Goal: Task Accomplishment & Management: Use online tool/utility

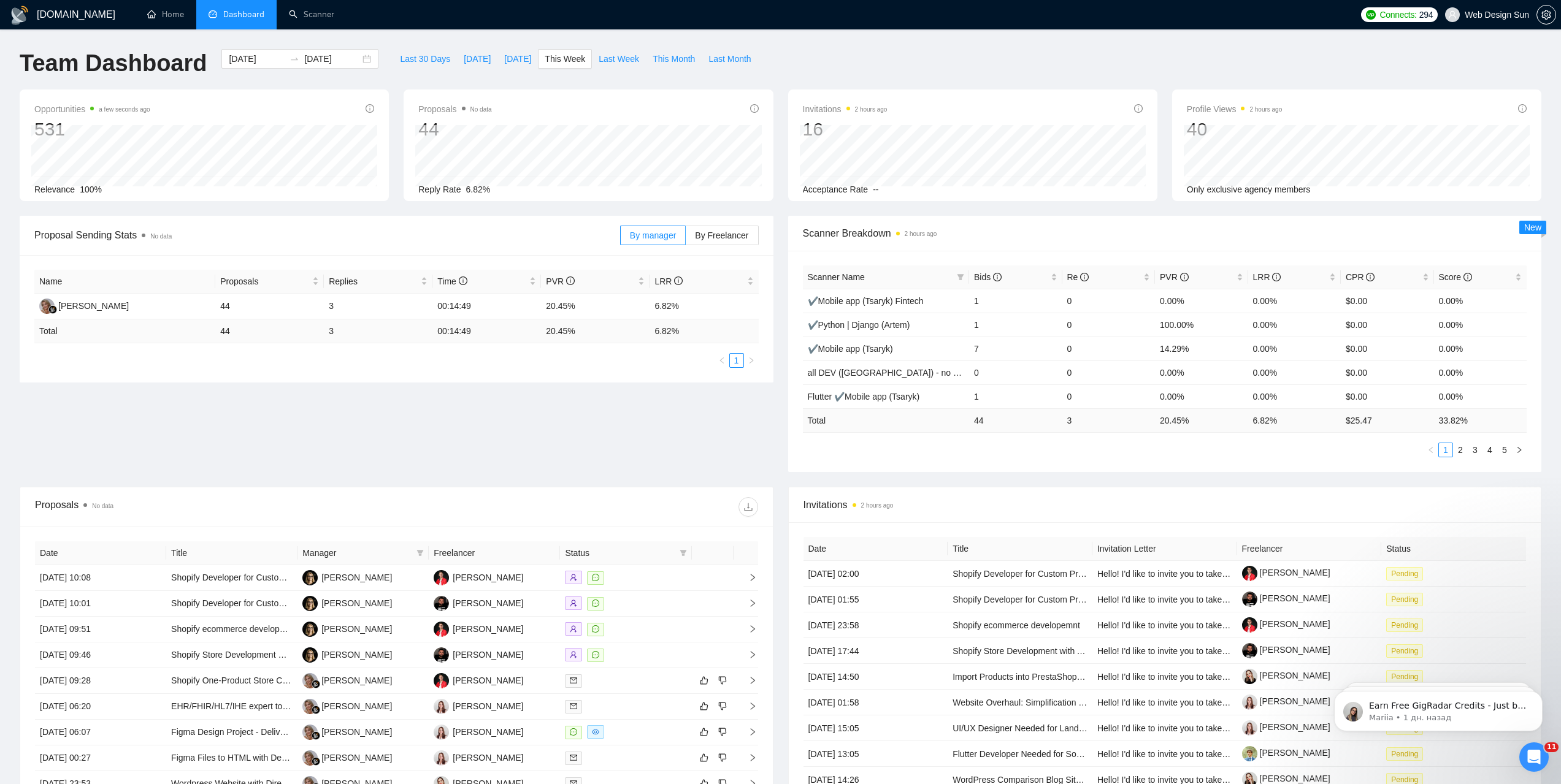
scroll to position [122, 0]
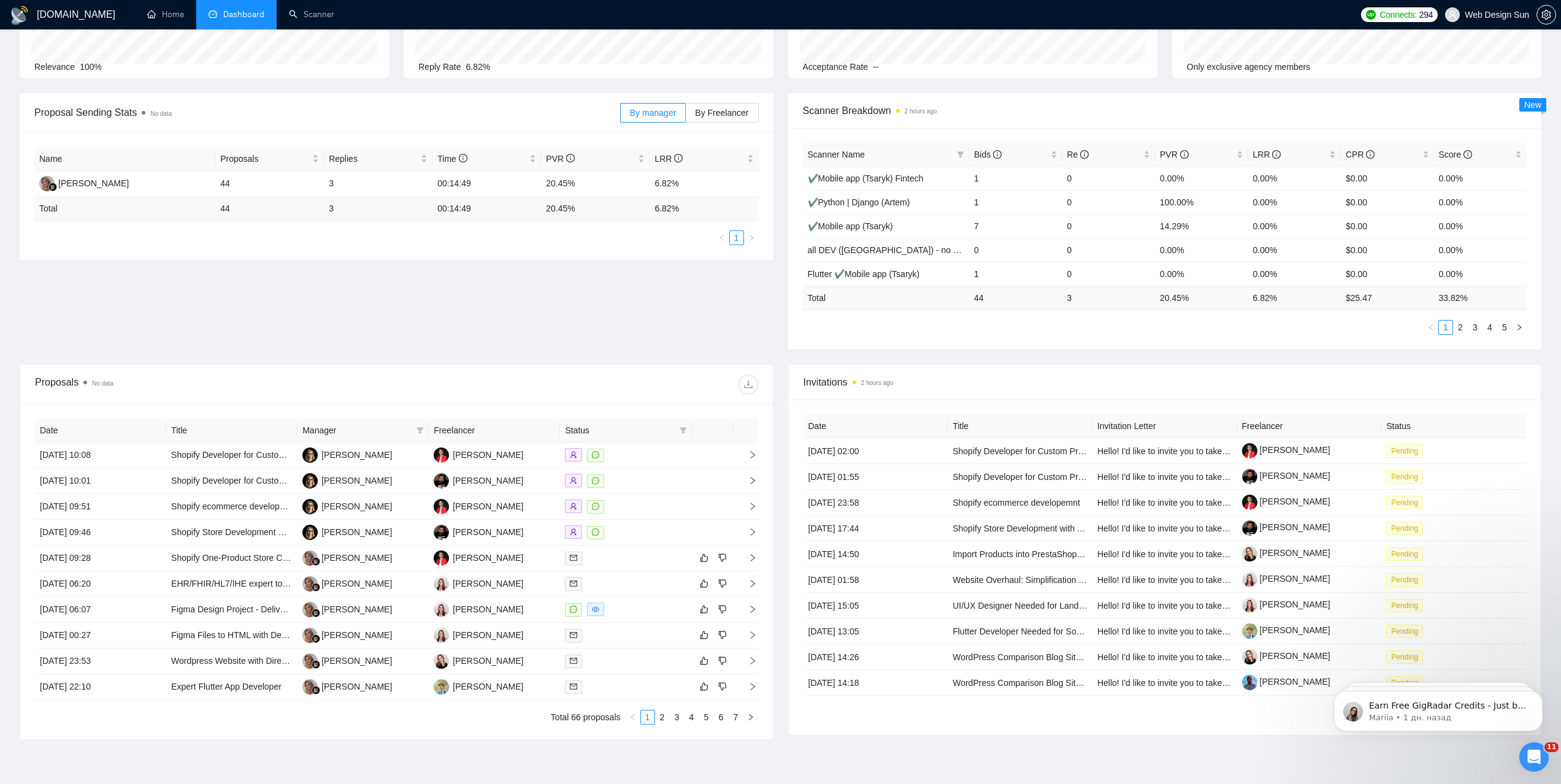
drag, startPoint x: 449, startPoint y: 308, endPoint x: 513, endPoint y: 316, distance: 64.5
click at [450, 310] on div "Proposal Sending Stats No data By manager By Freelancer Name Proposals Replies …" at bounding box center [780, 229] width 1536 height 271
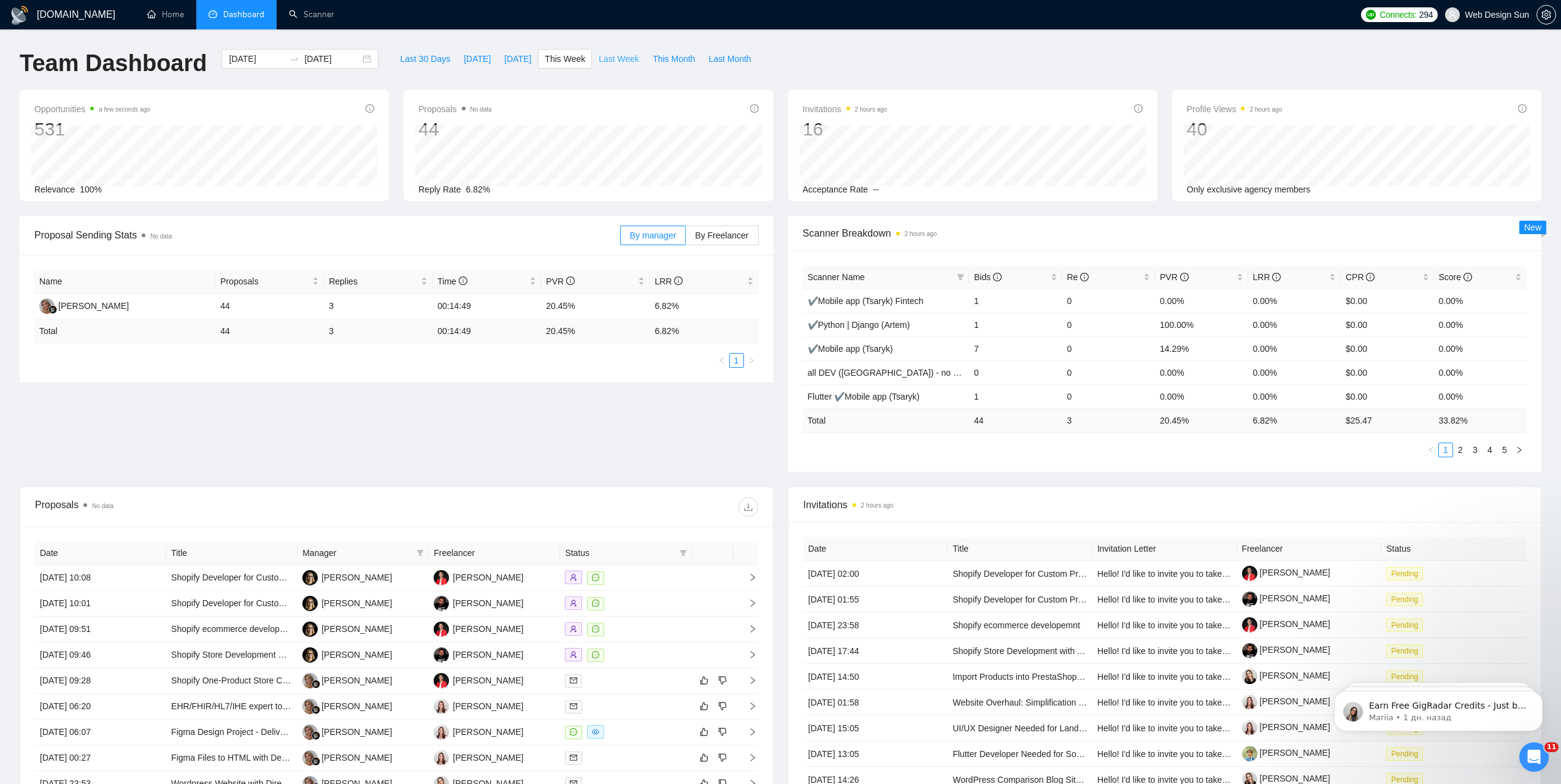
click at [599, 59] on span "Last Week" at bounding box center [618, 59] width 41 height 14
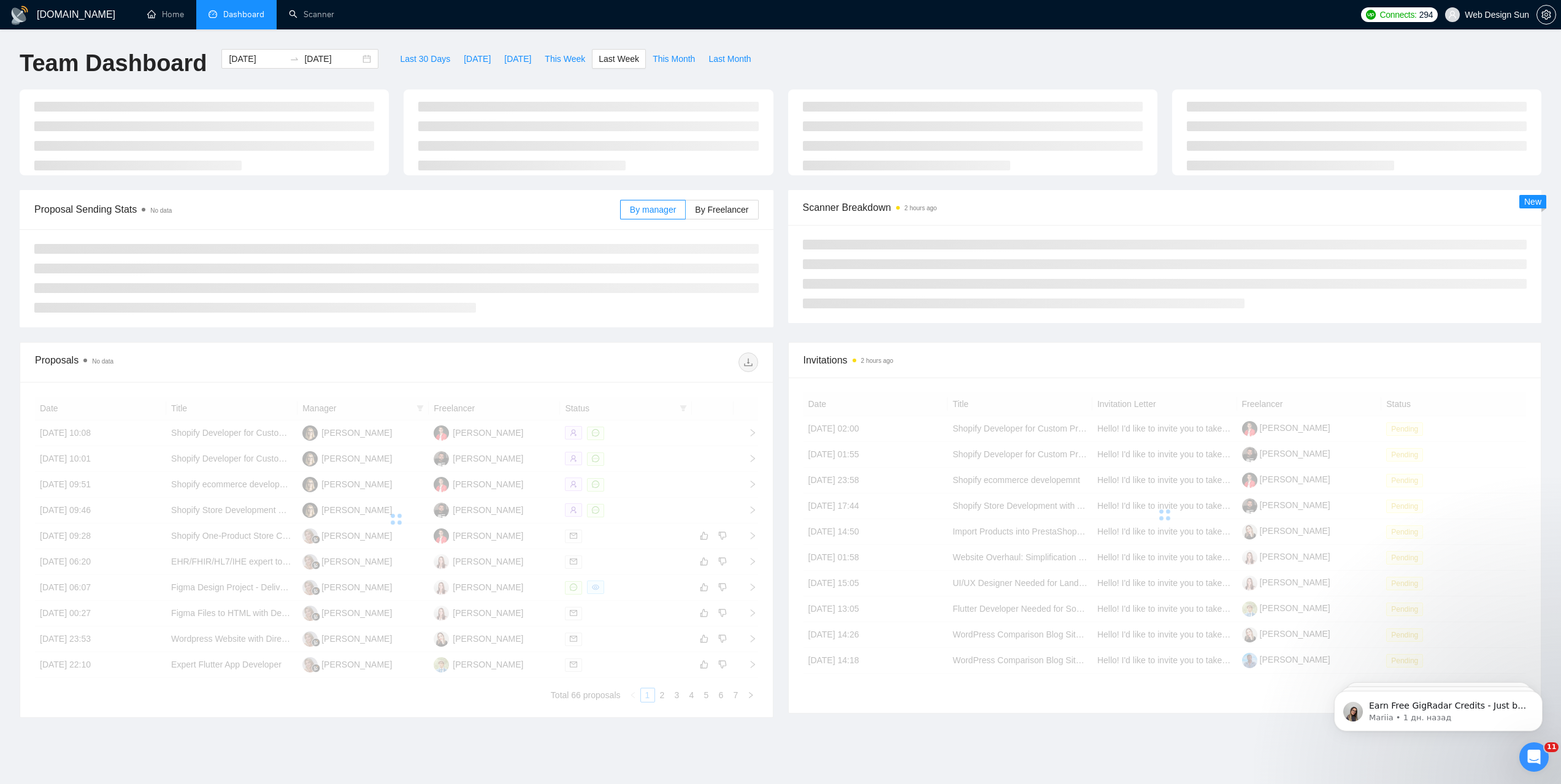
type input "[DATE]"
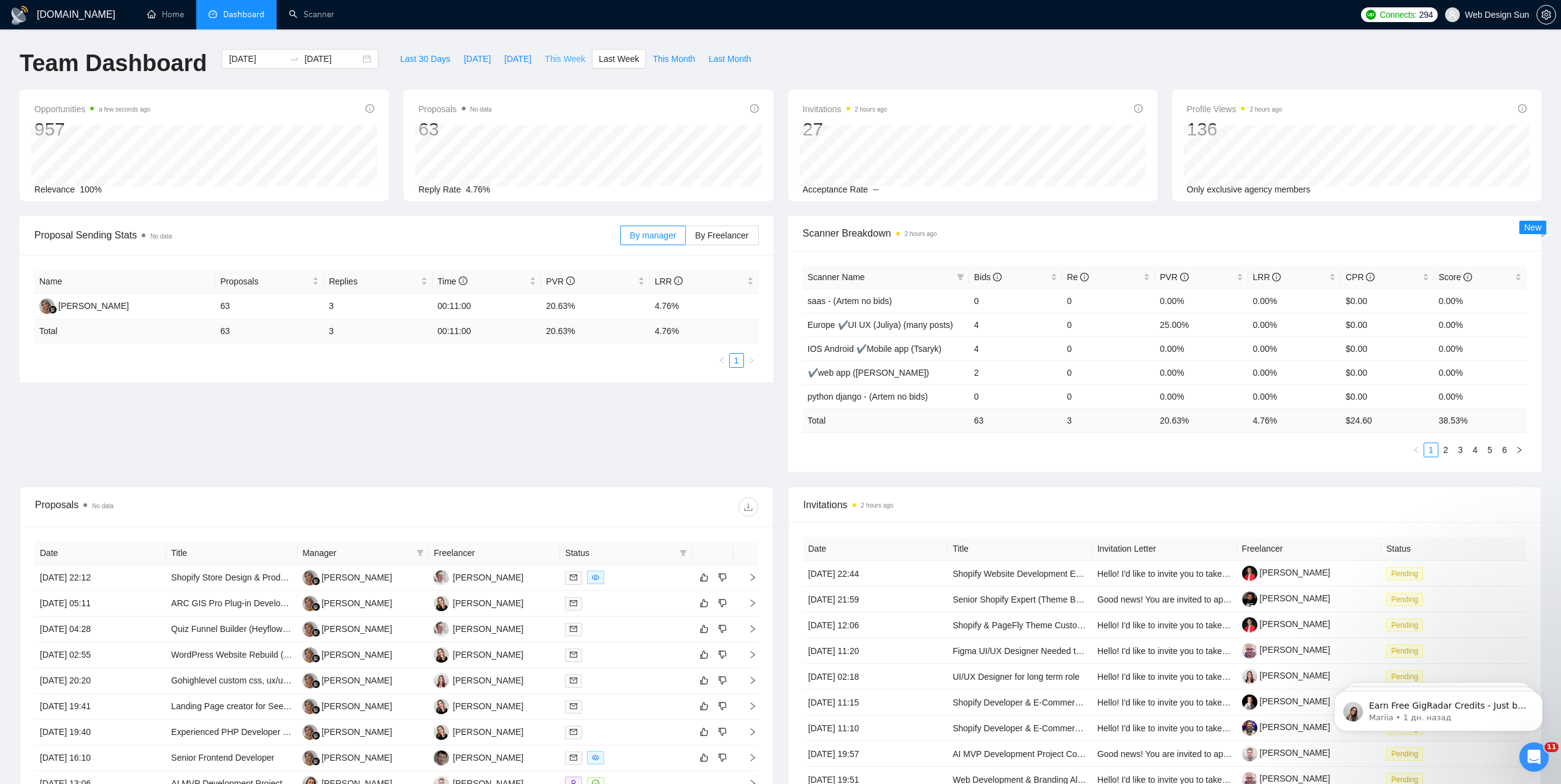
click at [549, 62] on span "This Week" at bounding box center [565, 59] width 41 height 14
type input "[DATE]"
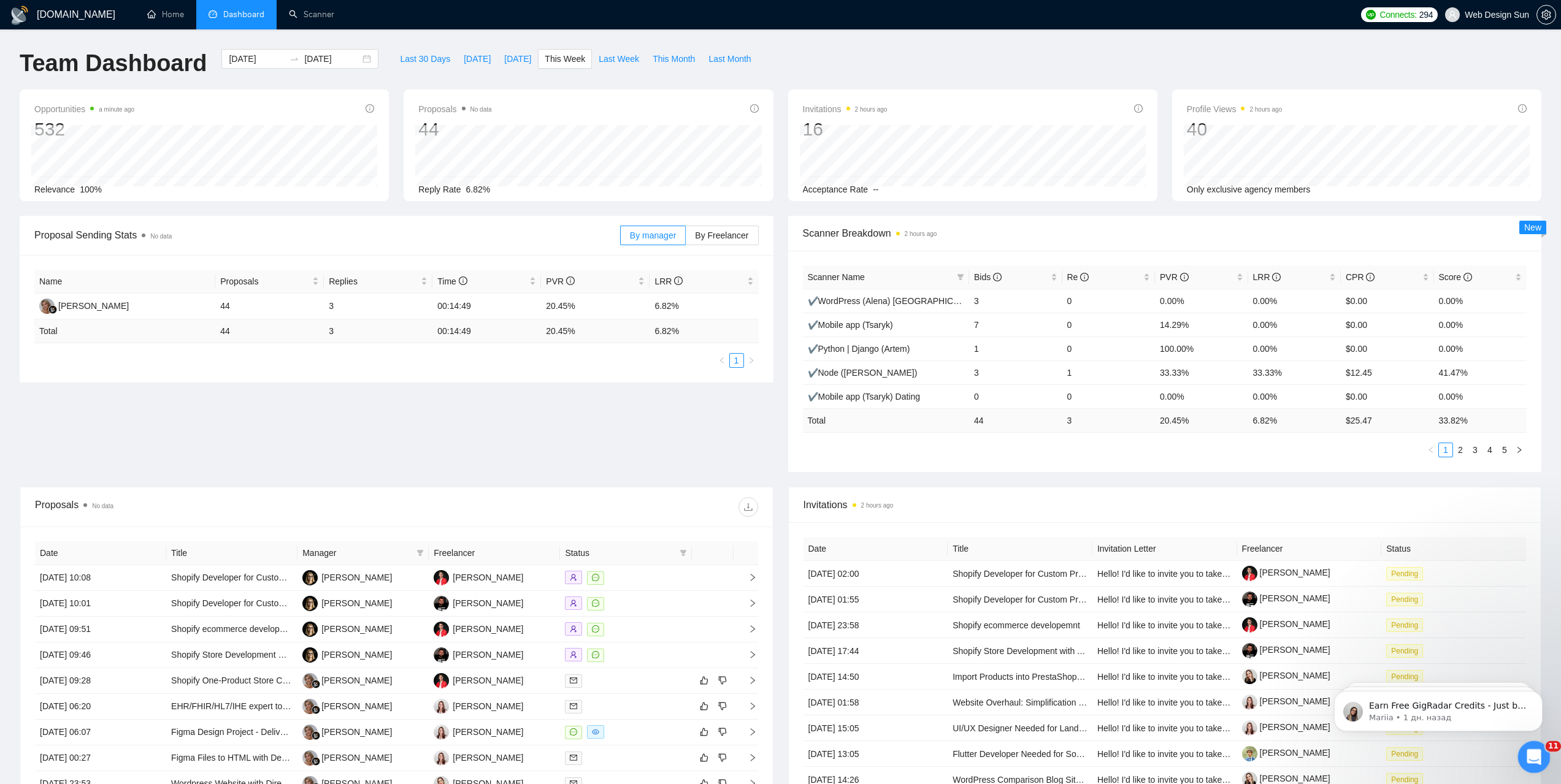
click at [1536, 757] on icon "Открыть службу сообщений Intercom" at bounding box center [1532, 755] width 20 height 20
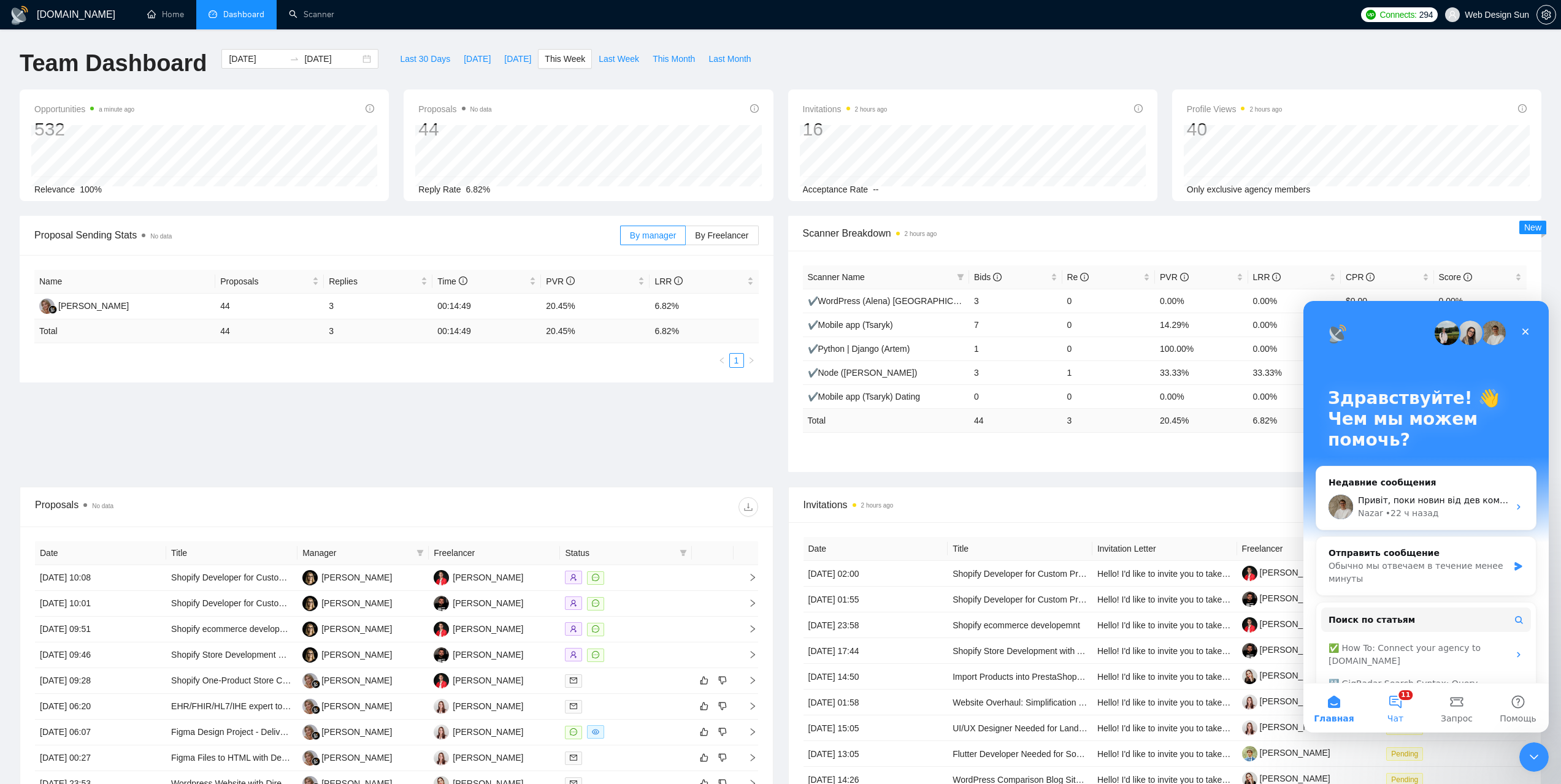
click at [1398, 709] on button "11 Чат" at bounding box center [1395, 708] width 61 height 49
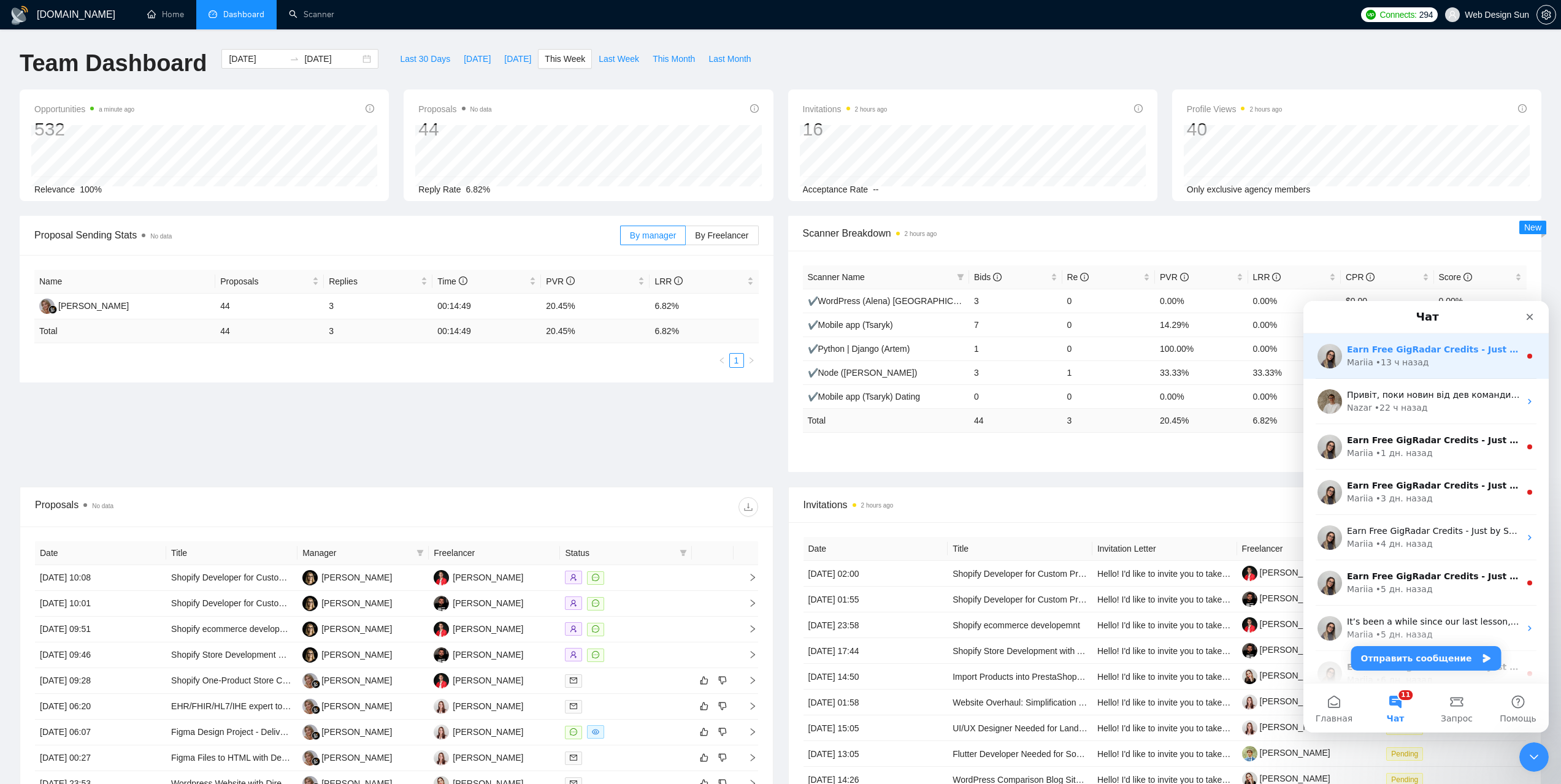
click at [1437, 360] on div "Mariia • 13 ч назад" at bounding box center [1433, 362] width 173 height 13
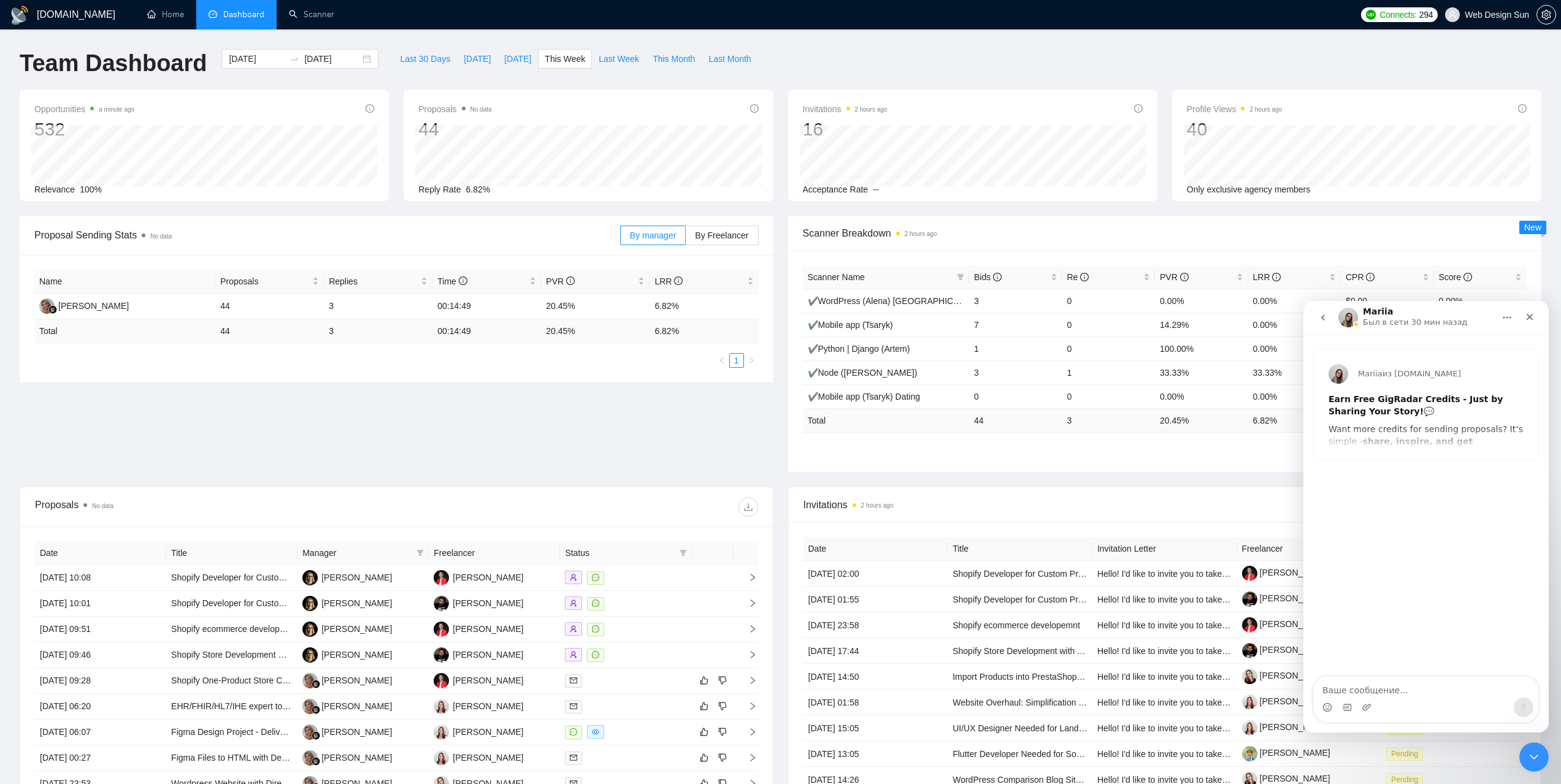
click at [1324, 316] on icon "go back" at bounding box center [1323, 317] width 3 height 6
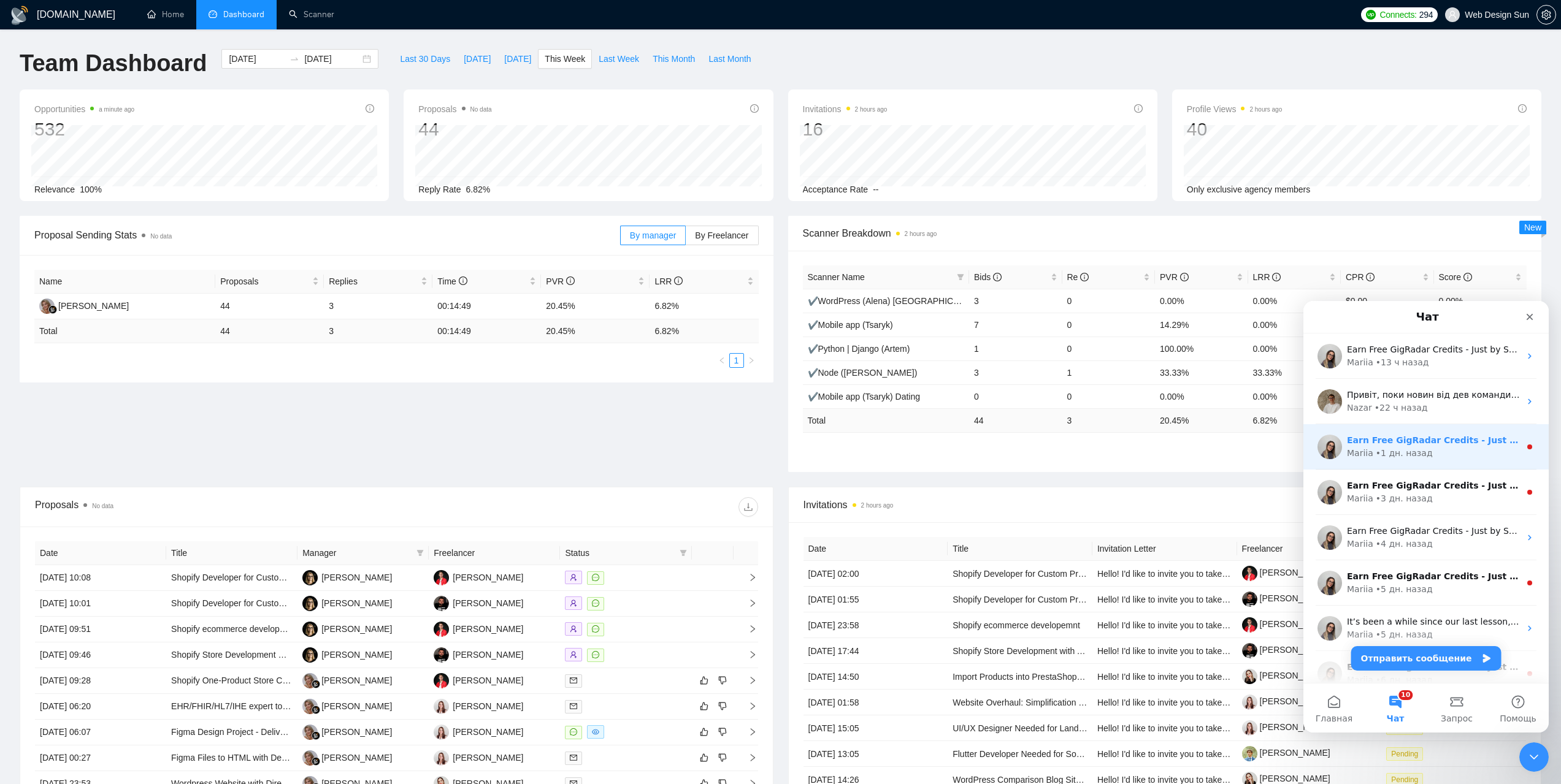
click at [1415, 450] on div "• 1 дн. назад" at bounding box center [1404, 453] width 57 height 13
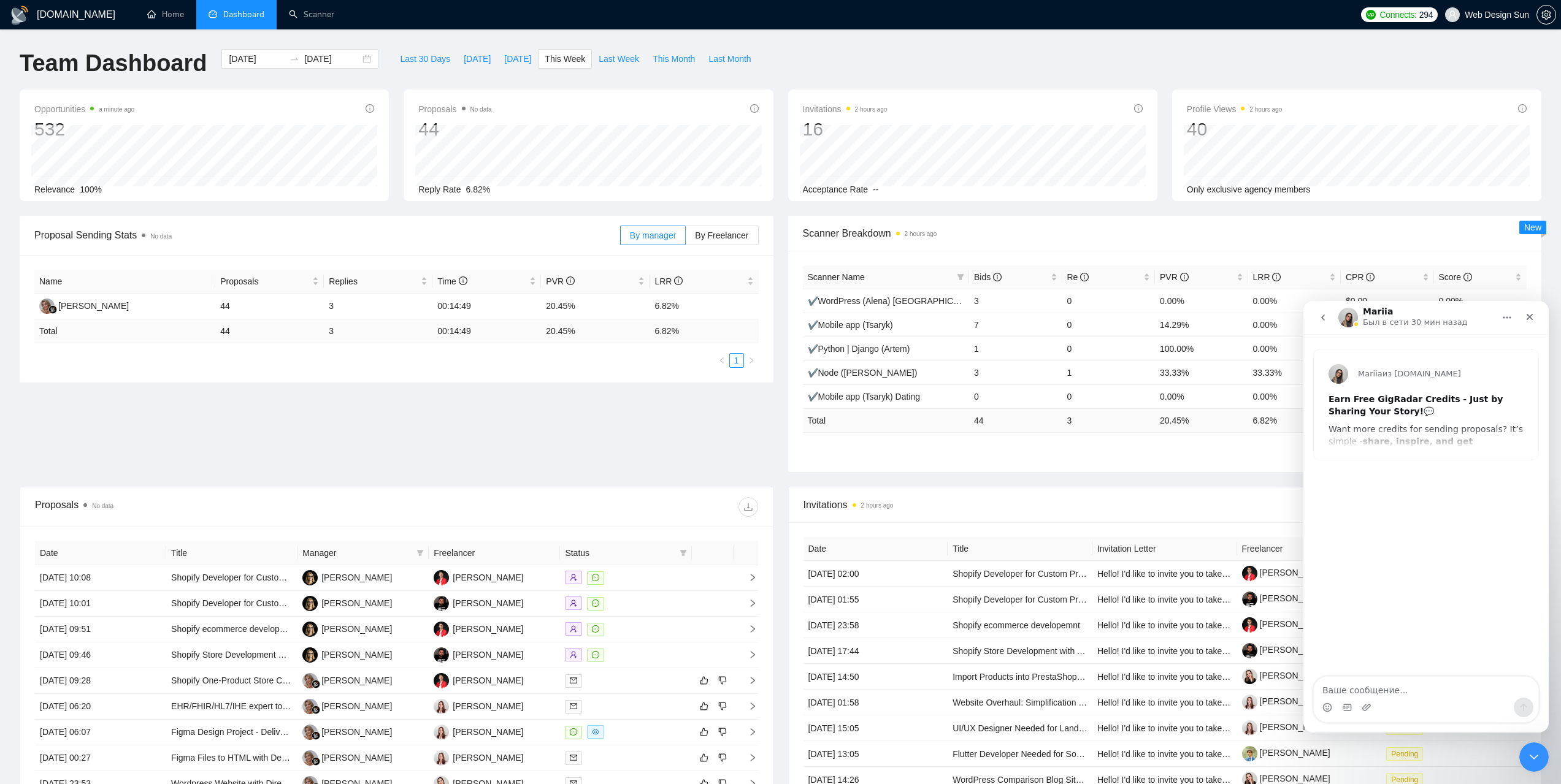
click at [1326, 314] on icon "go back" at bounding box center [1323, 318] width 10 height 10
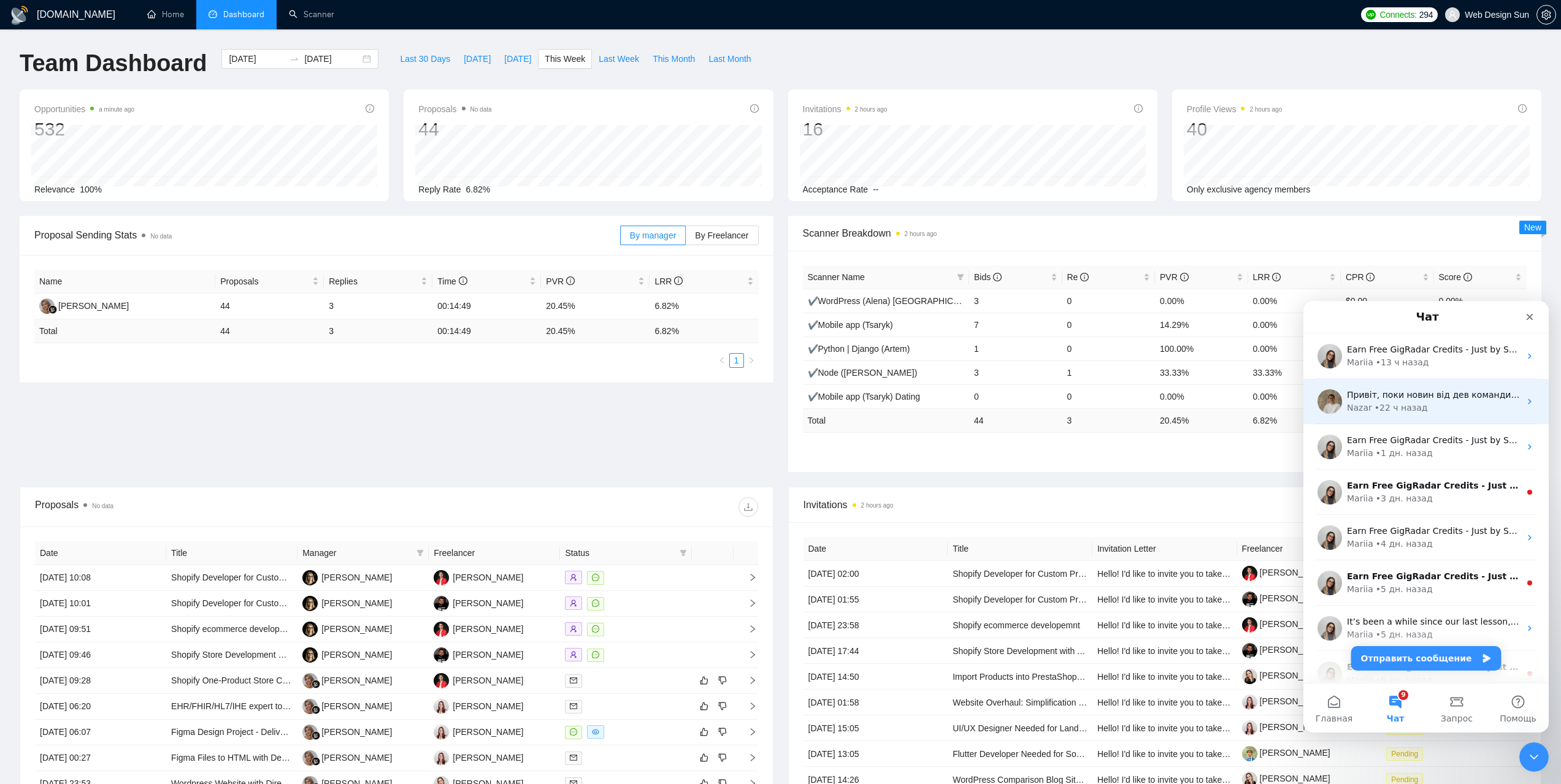
click at [1402, 410] on div "• 22 ч назад" at bounding box center [1401, 408] width 54 height 13
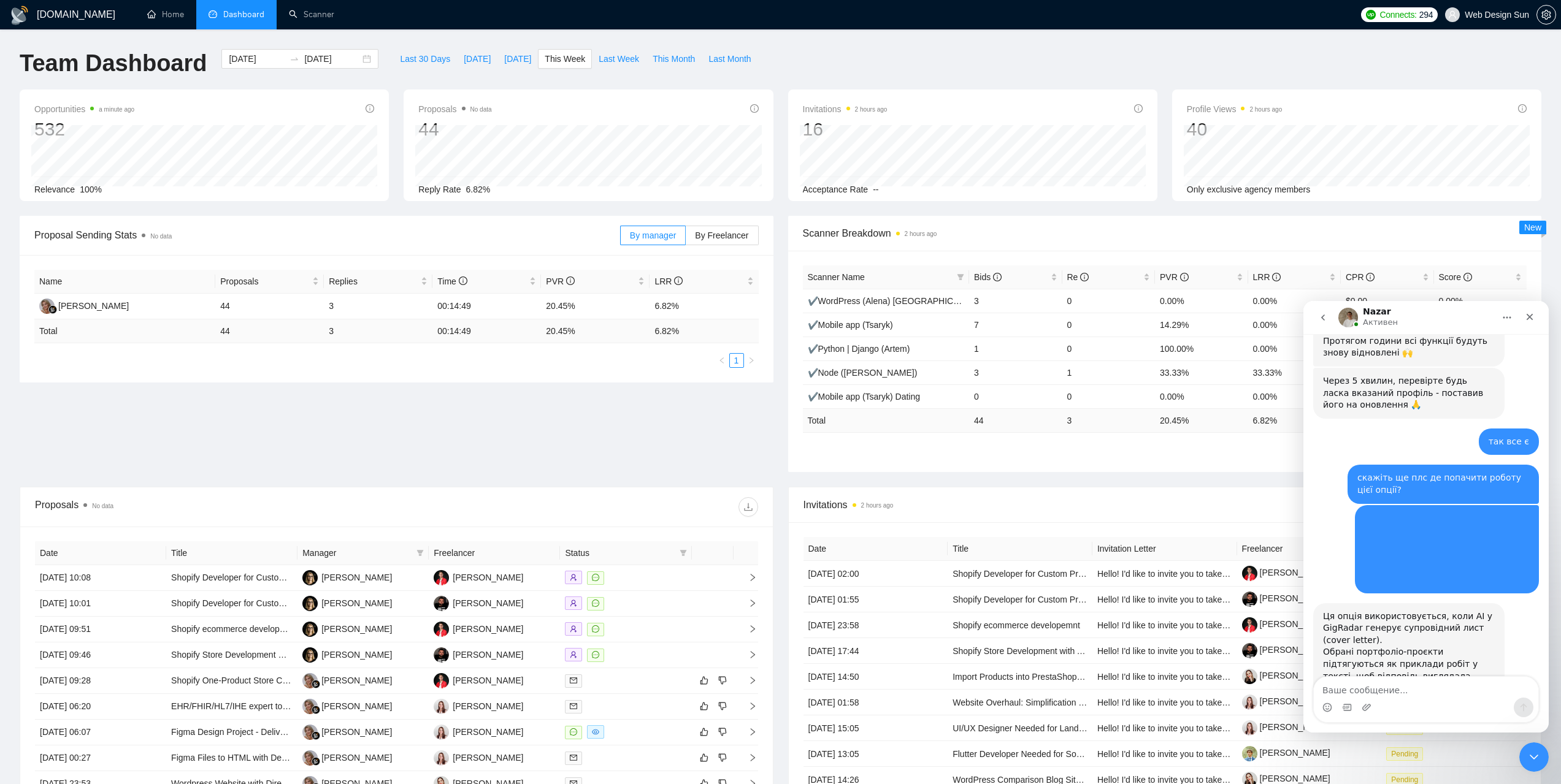
scroll to position [3095, 0]
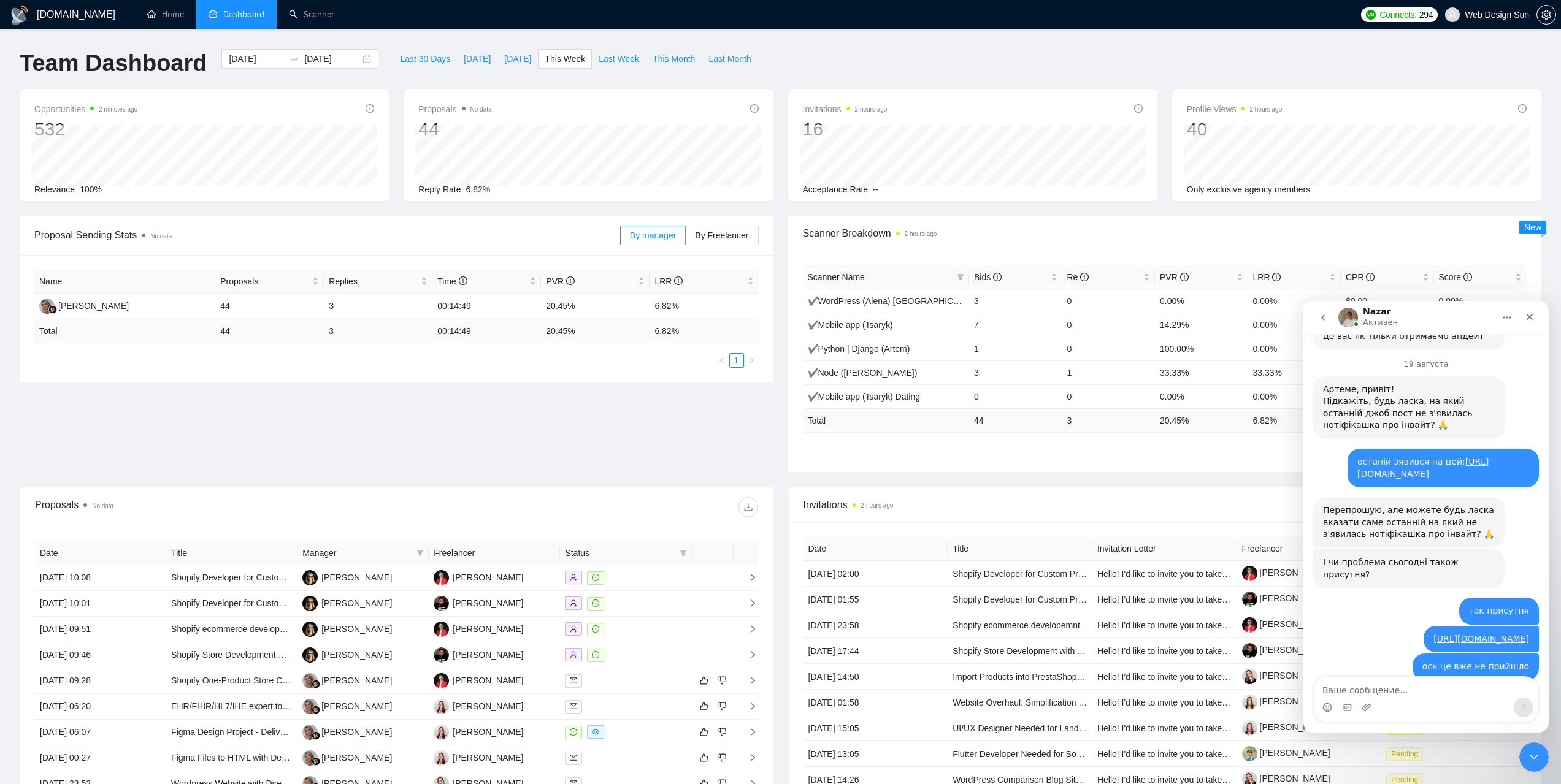
click at [1327, 314] on icon "go back" at bounding box center [1323, 318] width 10 height 10
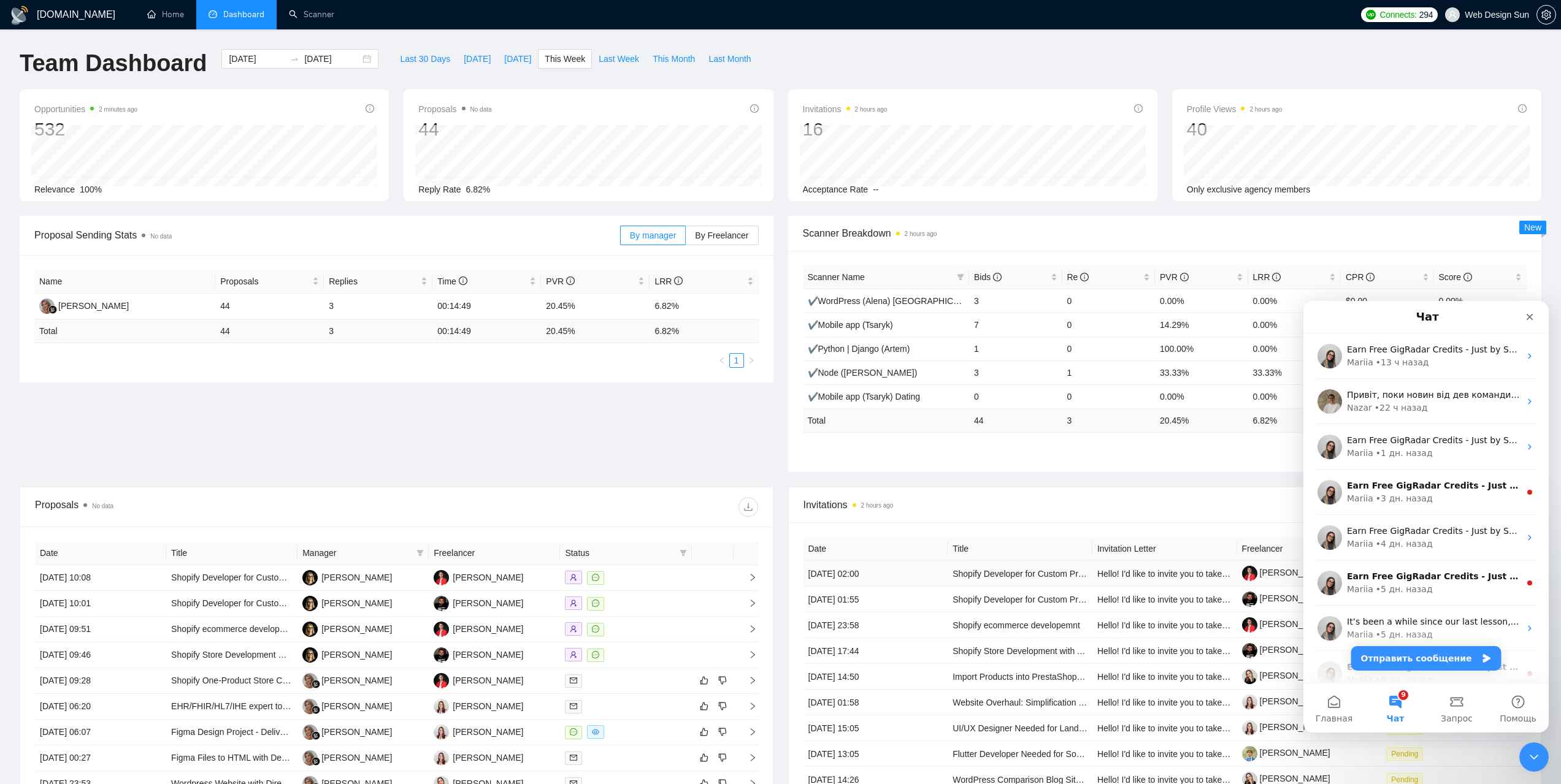
scroll to position [184, 0]
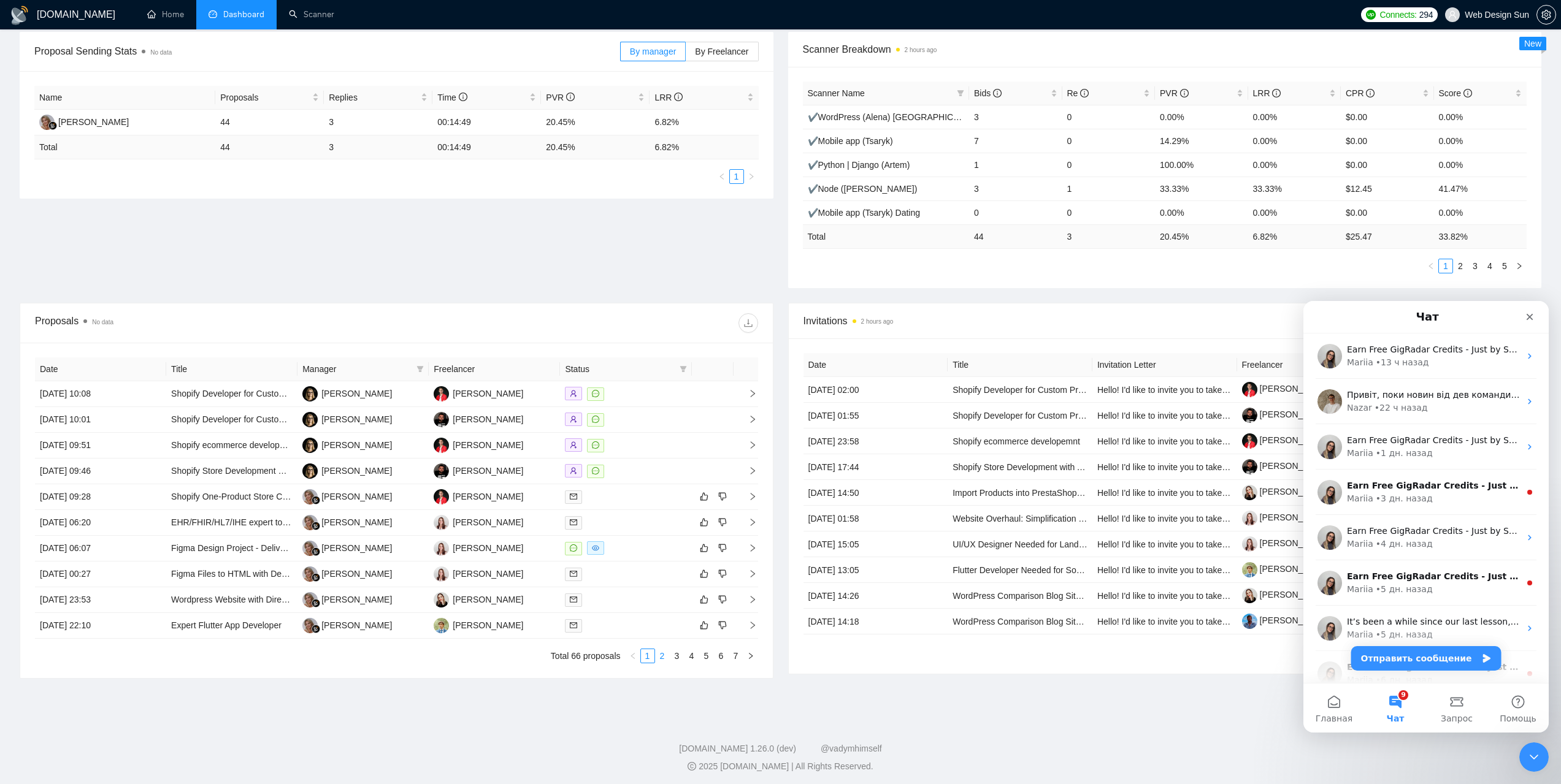
click at [661, 658] on link "2" at bounding box center [663, 656] width 14 height 14
click at [678, 660] on link "3" at bounding box center [678, 656] width 14 height 14
click at [693, 659] on link "4" at bounding box center [692, 656] width 14 height 14
click at [709, 659] on link "5" at bounding box center [707, 656] width 14 height 14
click at [722, 658] on link "6" at bounding box center [722, 656] width 14 height 14
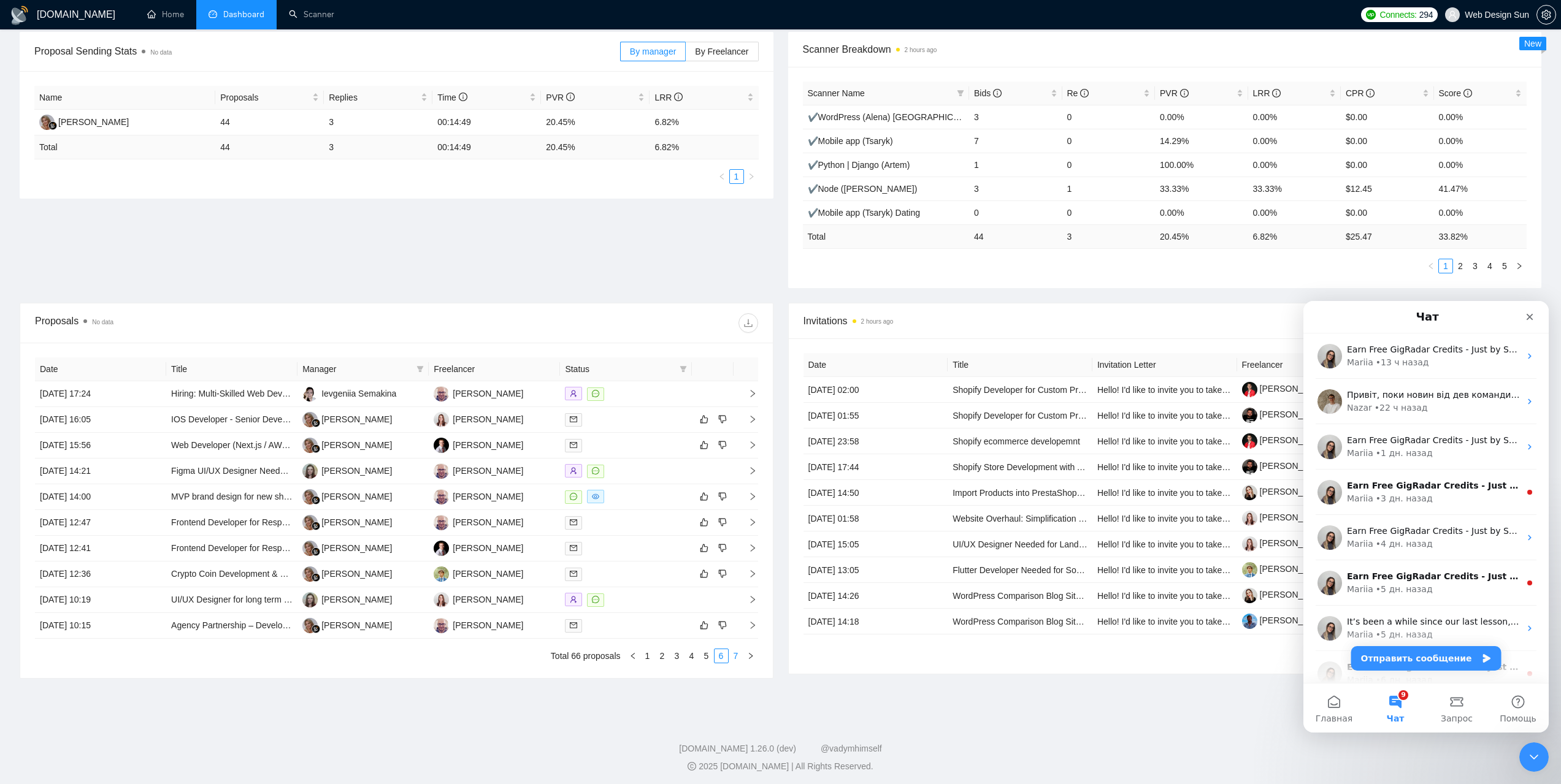
click at [733, 660] on link "7" at bounding box center [736, 656] width 14 height 14
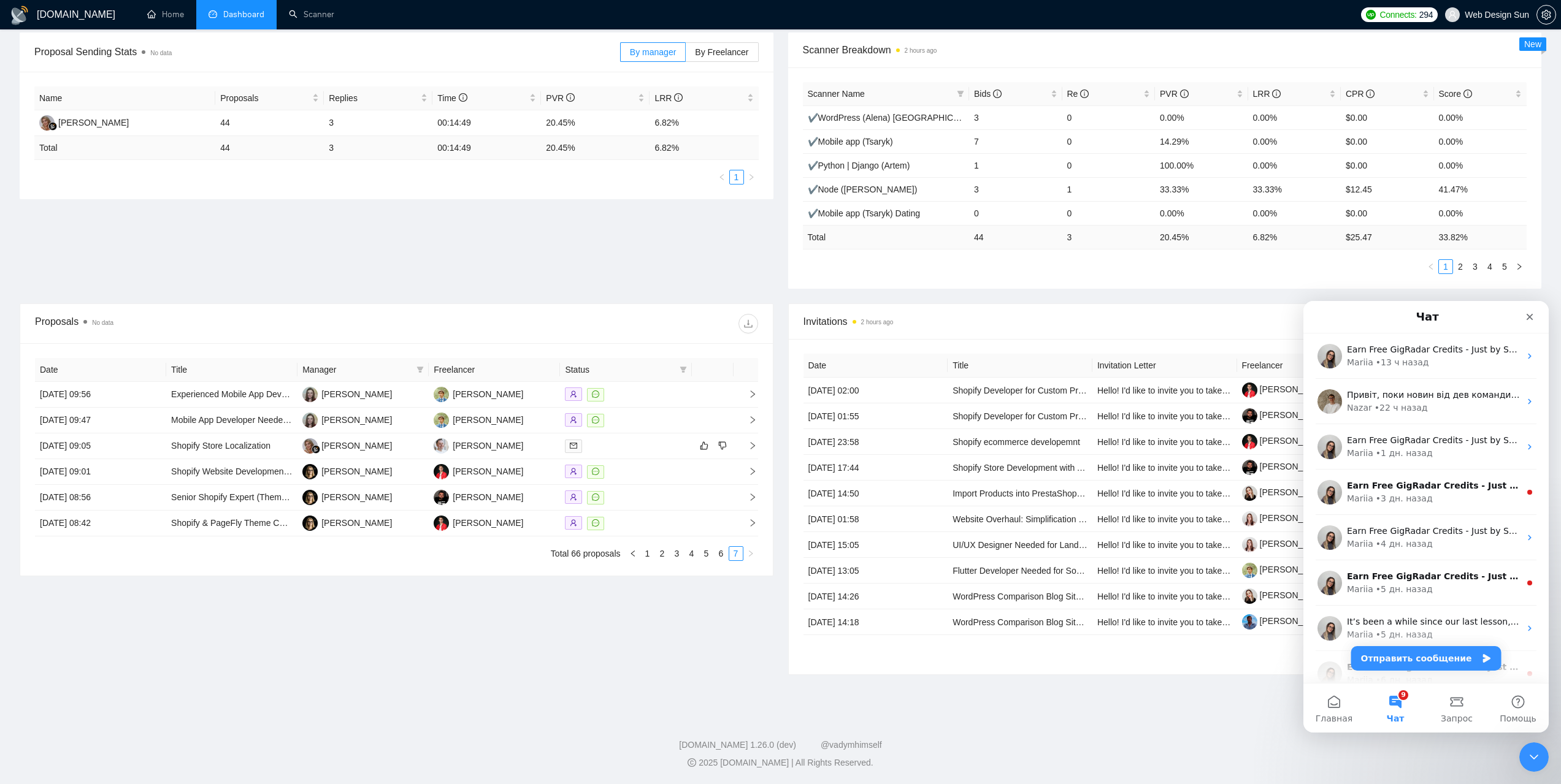
scroll to position [184, 0]
click at [652, 556] on link "1" at bounding box center [648, 554] width 14 height 14
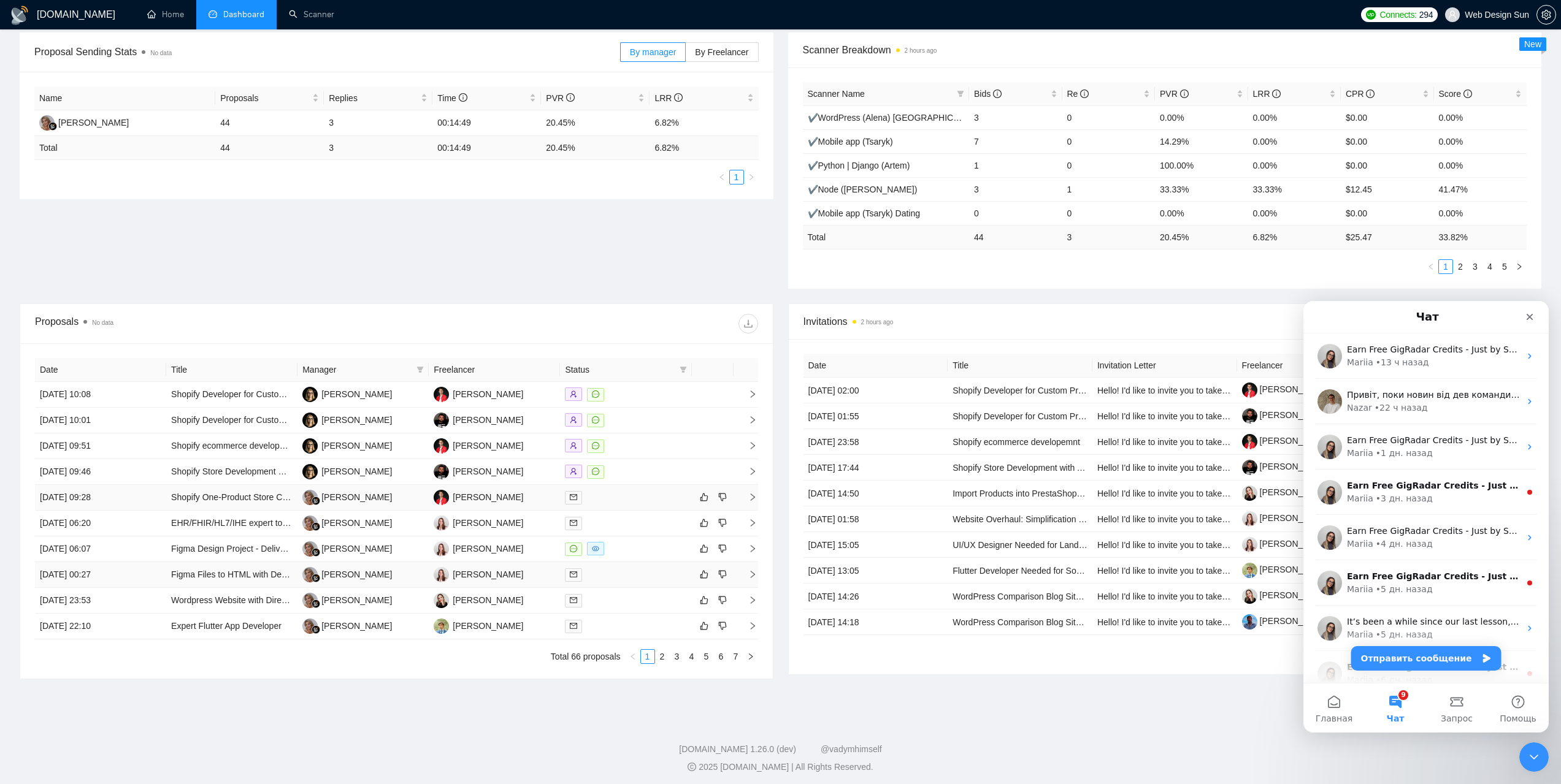
scroll to position [0, 0]
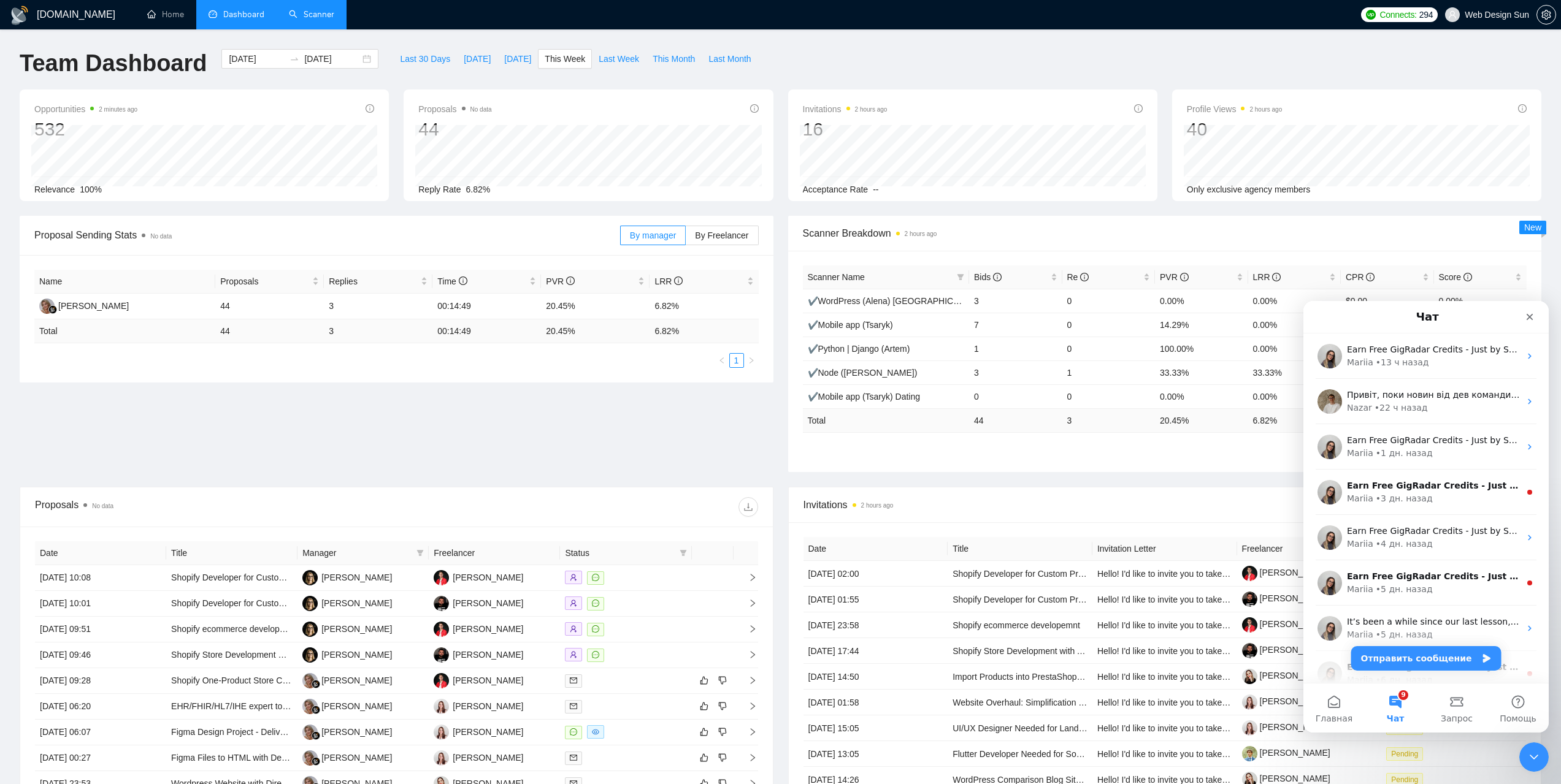
click at [325, 20] on link "Scanner" at bounding box center [312, 14] width 45 height 10
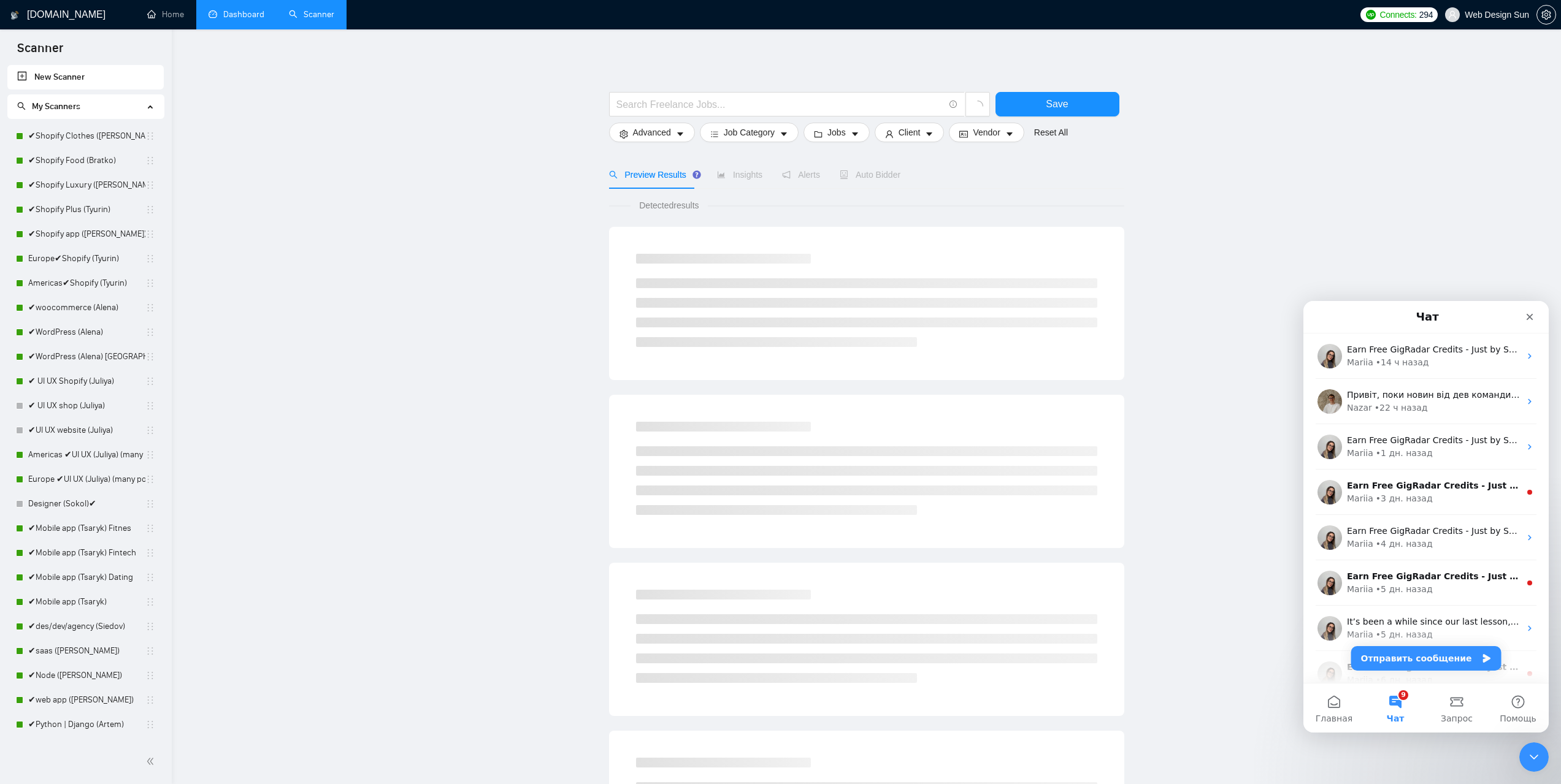
click at [235, 14] on link "Dashboard" at bounding box center [236, 14] width 56 height 10
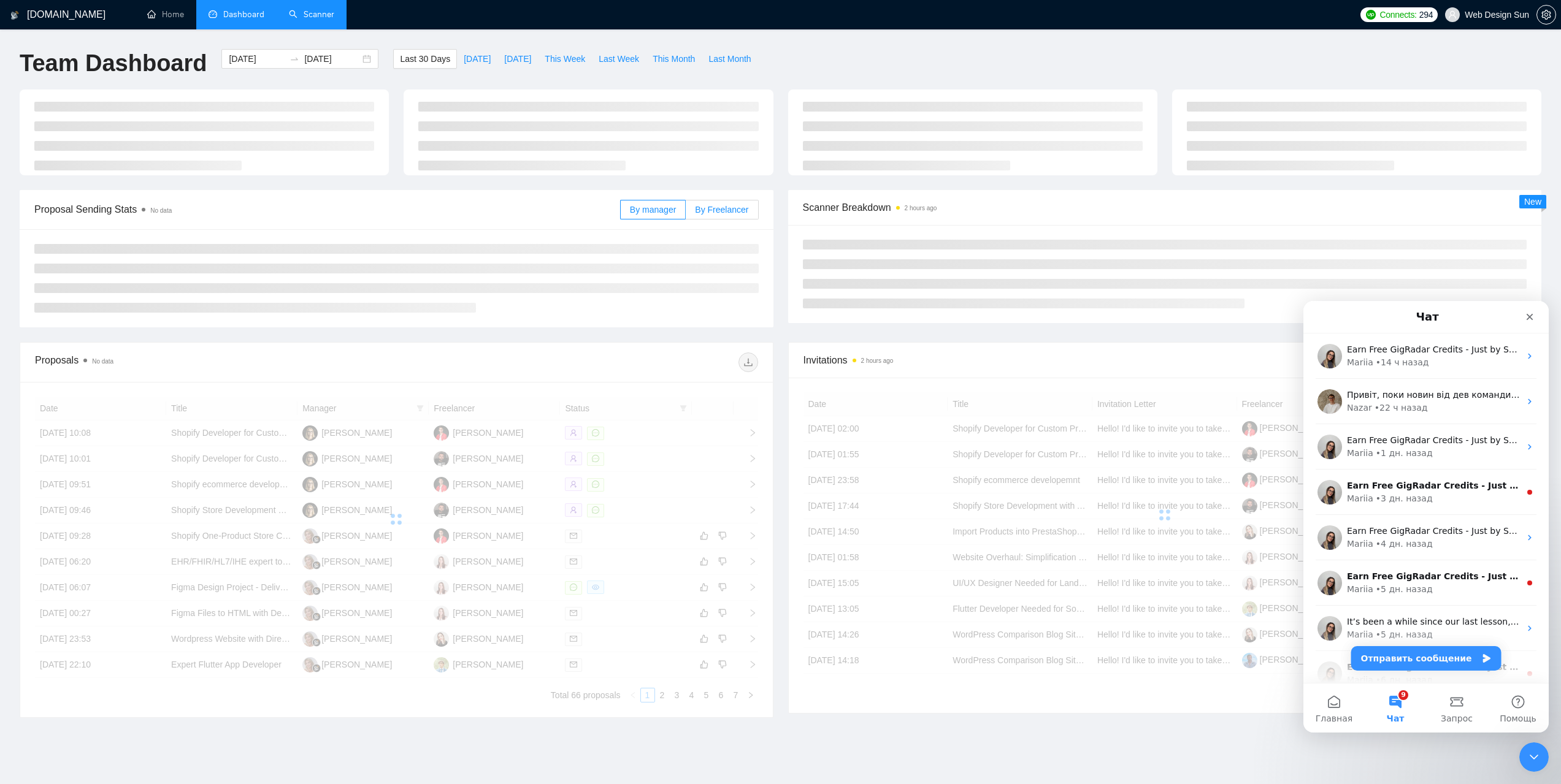
click at [713, 218] on label "By Freelancer" at bounding box center [722, 210] width 72 height 20
click at [686, 213] on input "By Freelancer" at bounding box center [686, 213] width 0 height 0
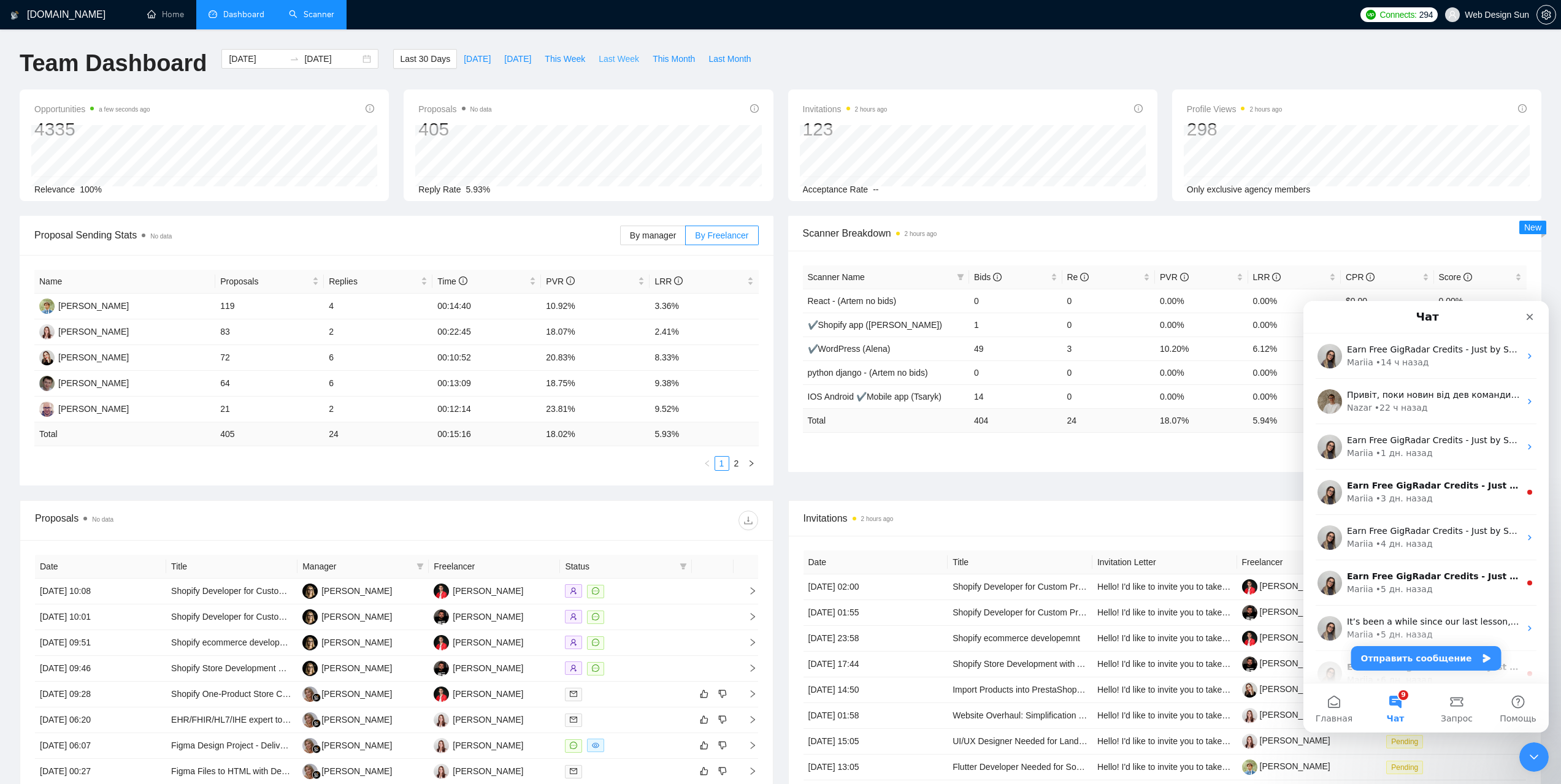
click at [599, 61] on span "Last Week" at bounding box center [618, 59] width 41 height 14
type input "2025-08-11"
type input "2025-08-17"
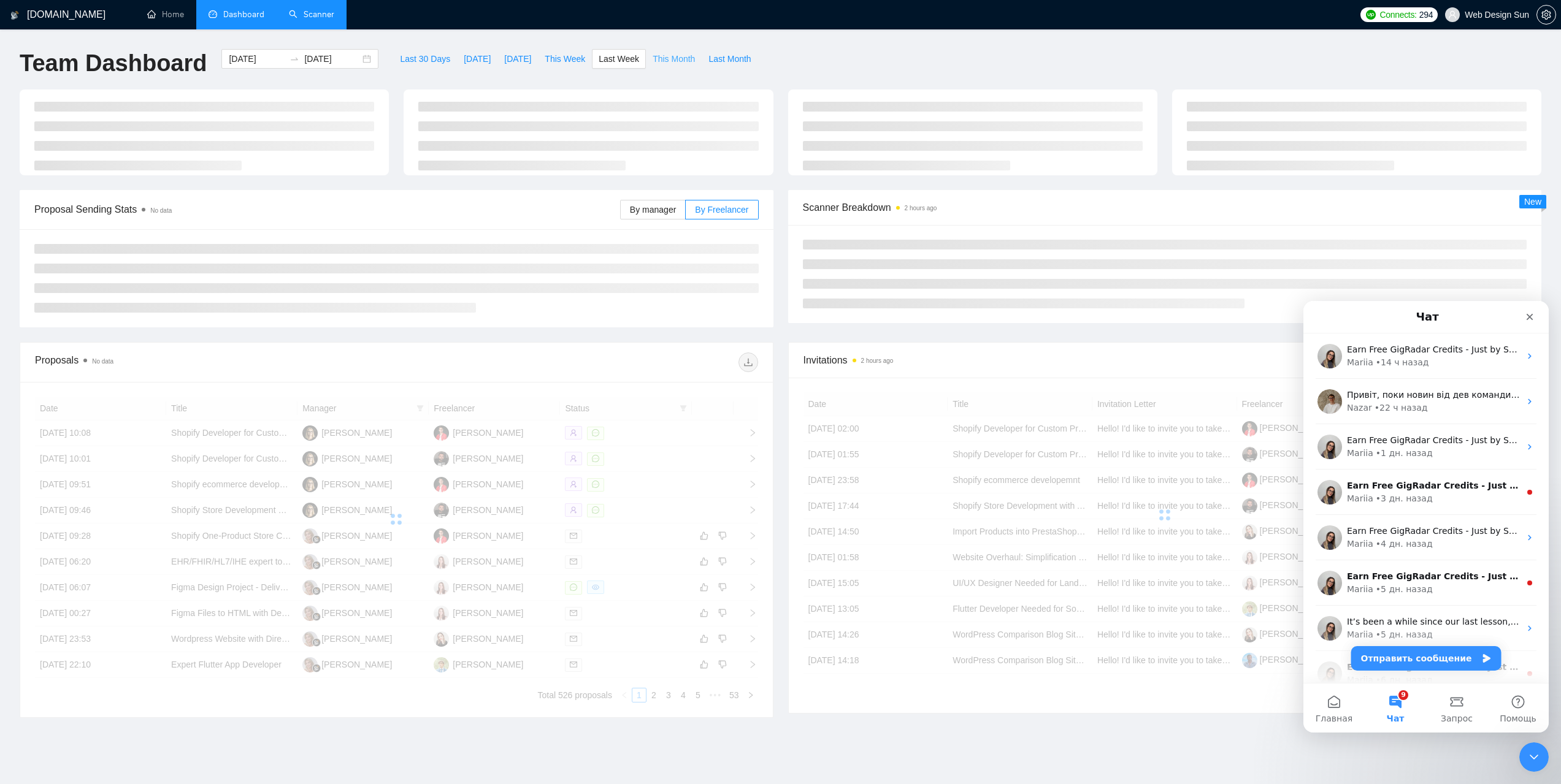
click at [655, 65] on span "This Month" at bounding box center [674, 59] width 43 height 14
type input "2025-08-01"
type input "2025-08-31"
click at [565, 58] on span "This Week" at bounding box center [565, 59] width 41 height 14
type input "[DATE]"
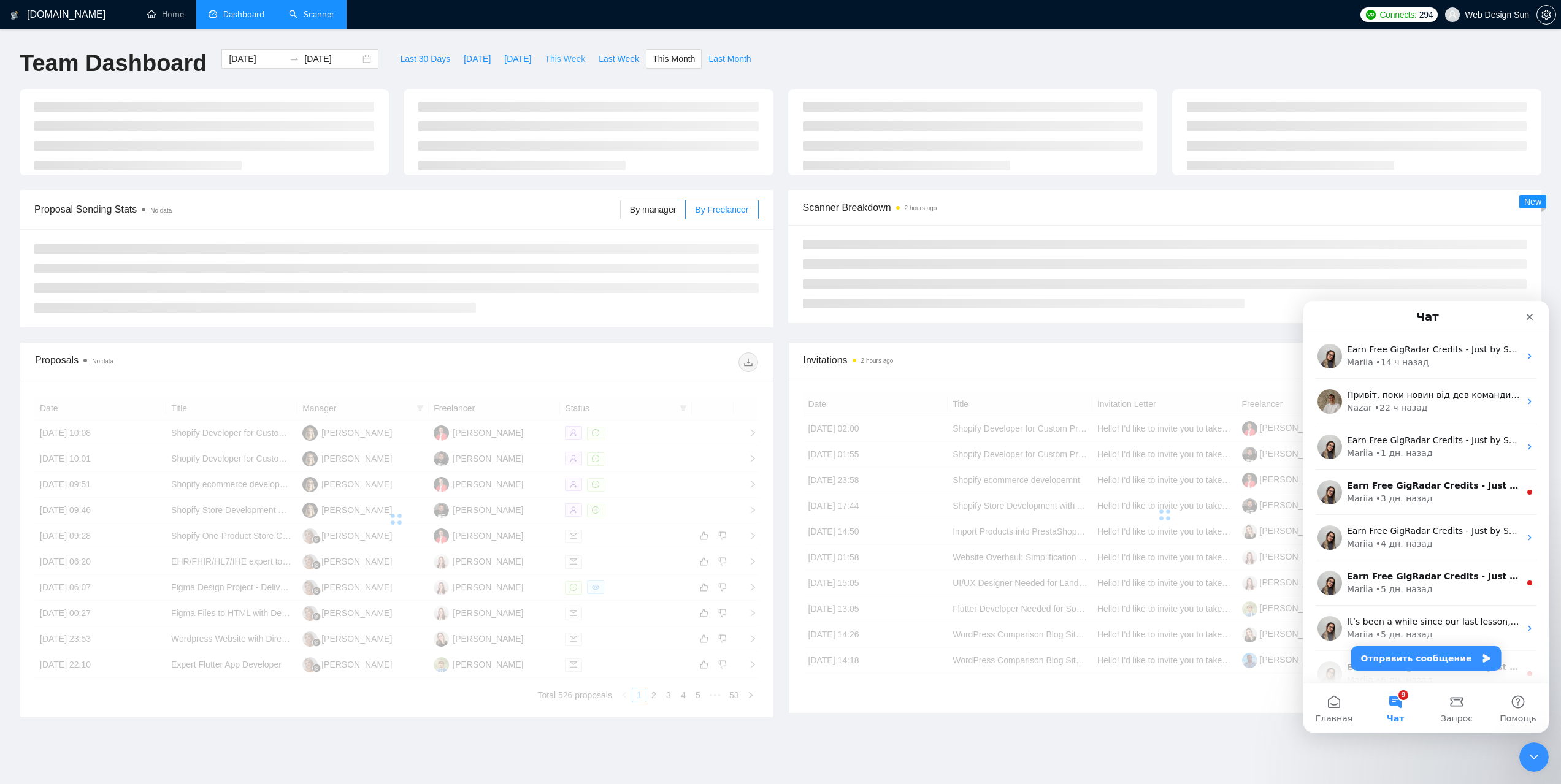
type input "[DATE]"
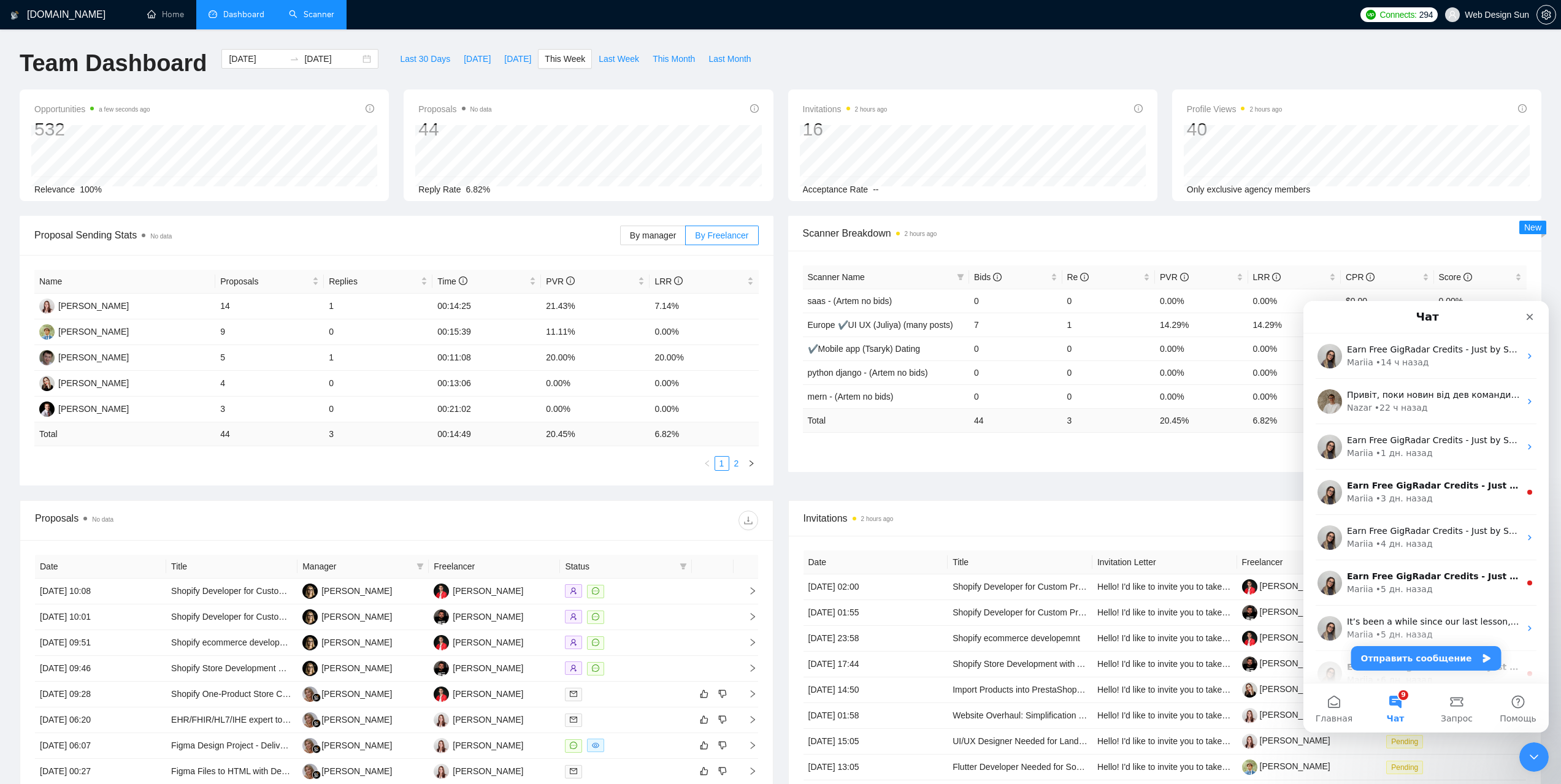
click at [735, 464] on link "2" at bounding box center [737, 464] width 14 height 14
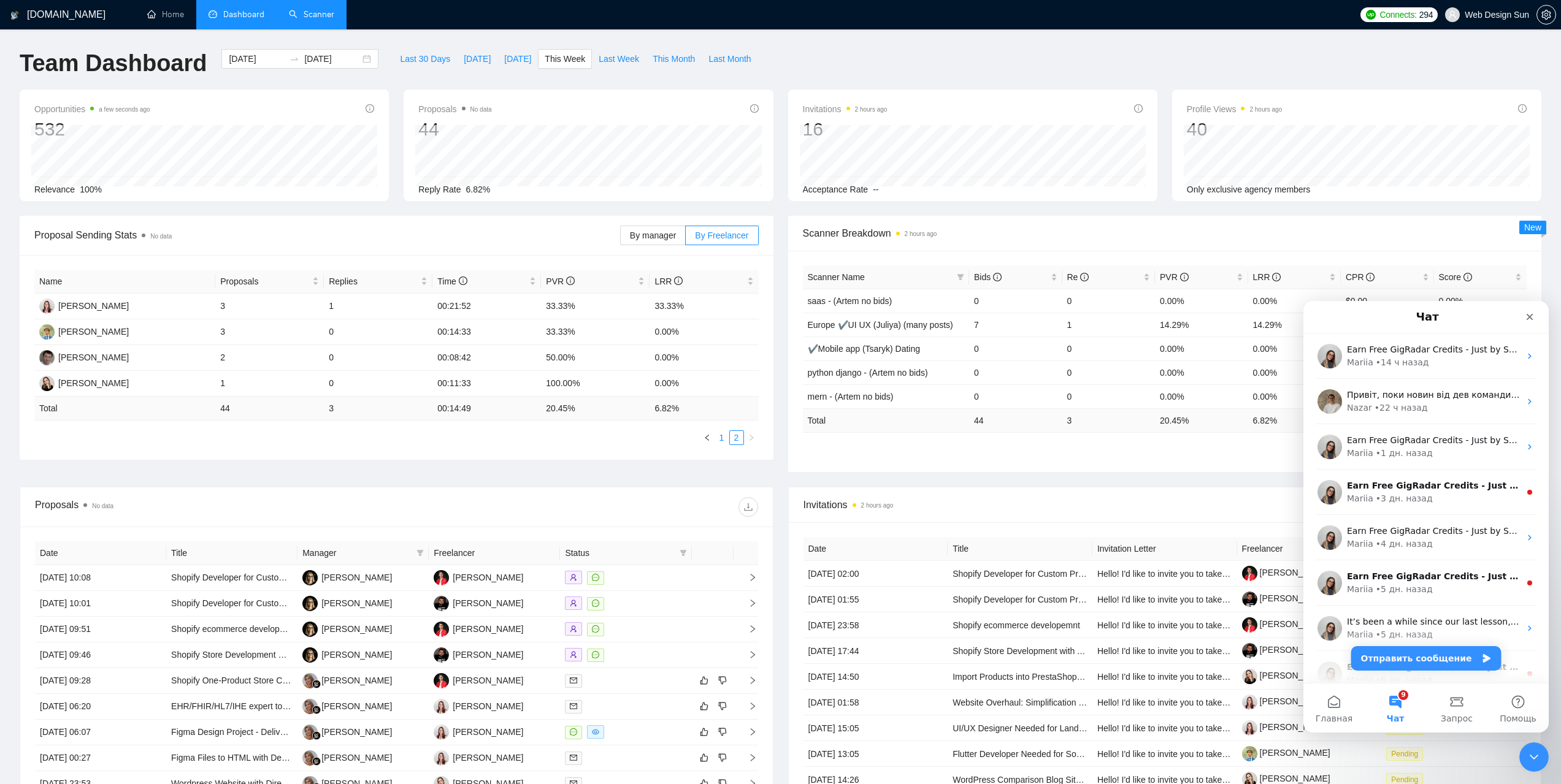
click at [722, 438] on link "1" at bounding box center [722, 438] width 14 height 14
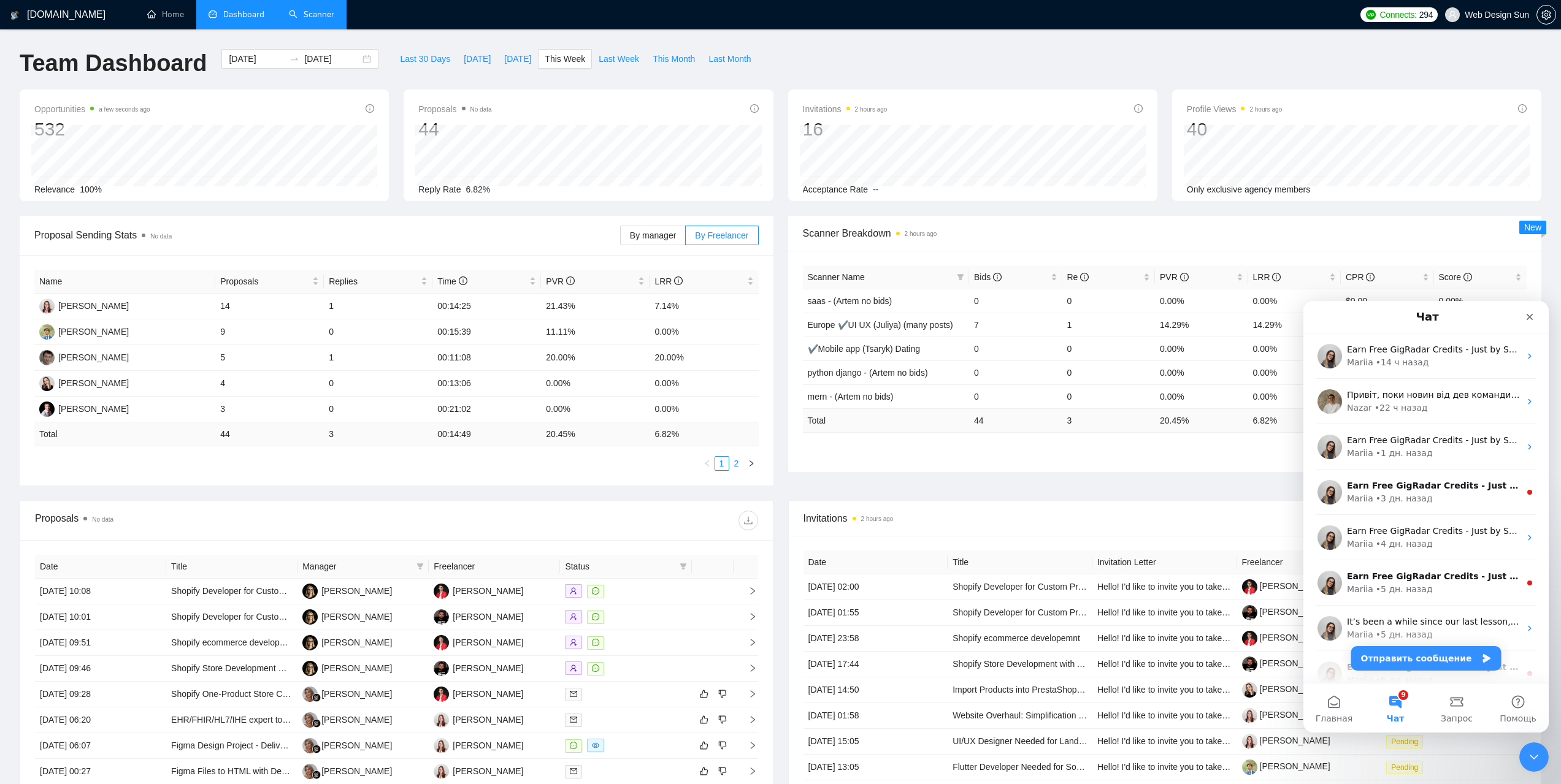
click at [737, 464] on link "2" at bounding box center [737, 464] width 14 height 14
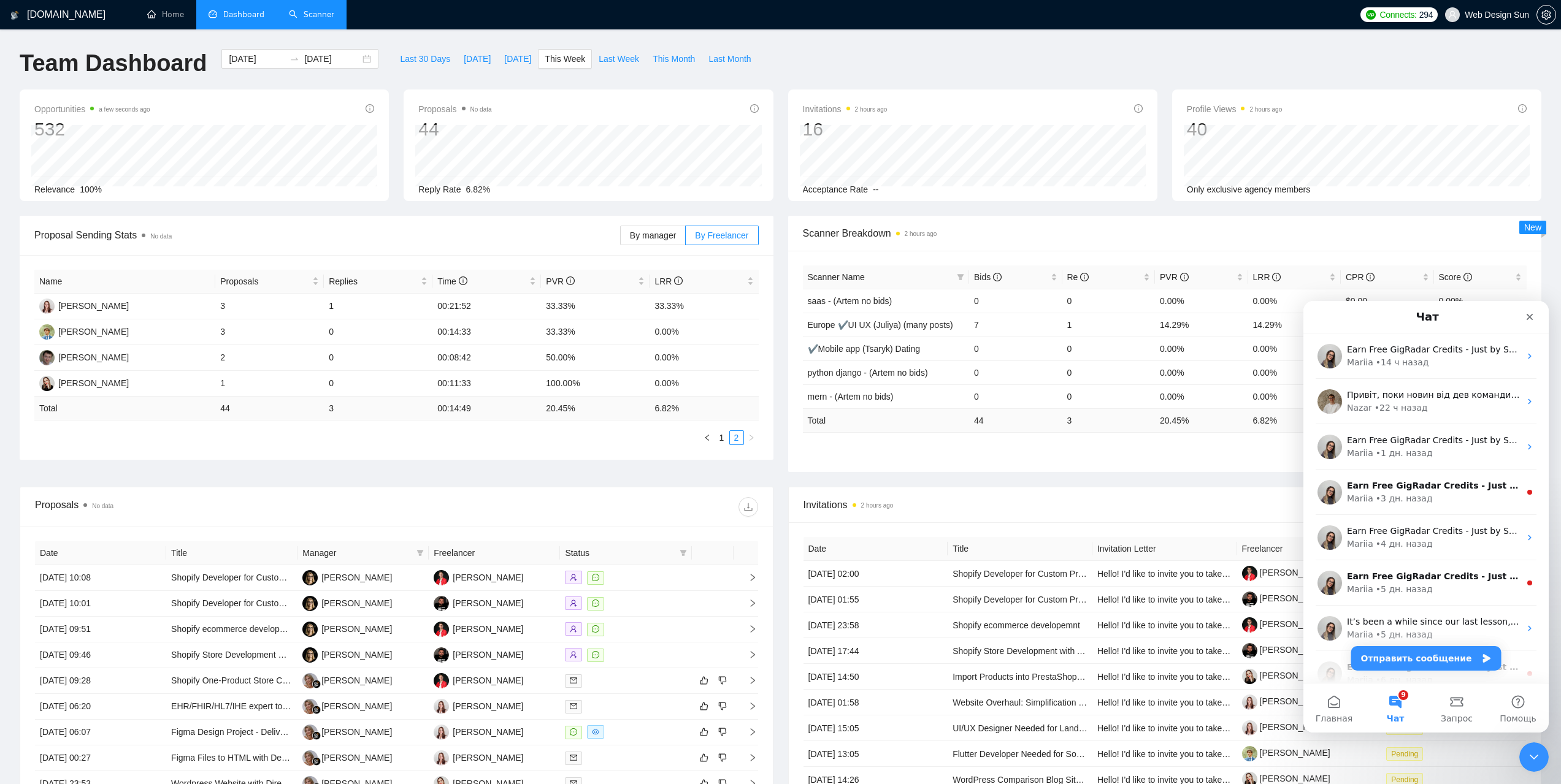
click at [308, 20] on link "Scanner" at bounding box center [312, 14] width 45 height 10
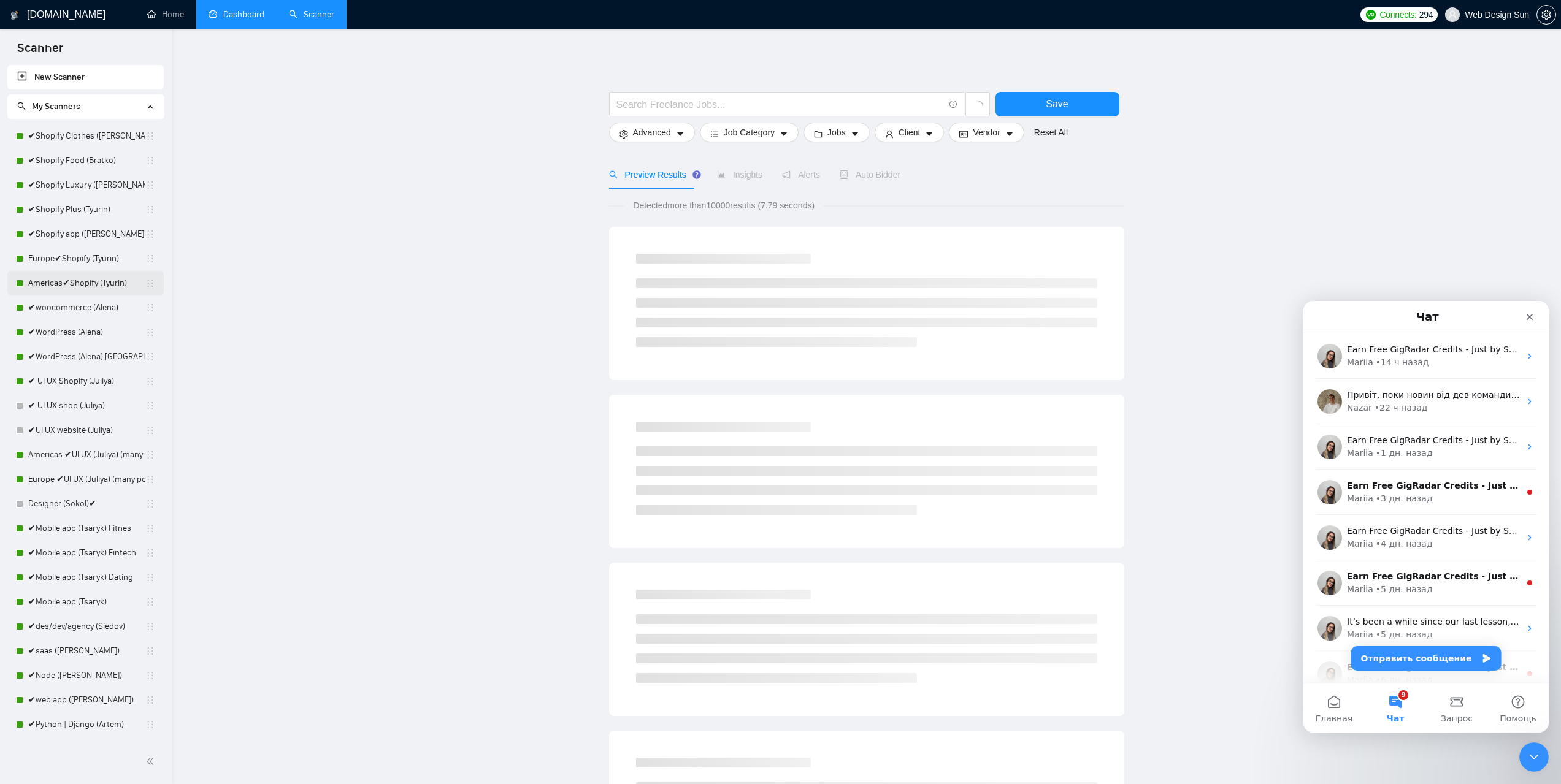
click at [88, 281] on link "Americas✔Shopify (Tyurin)" at bounding box center [87, 283] width 117 height 25
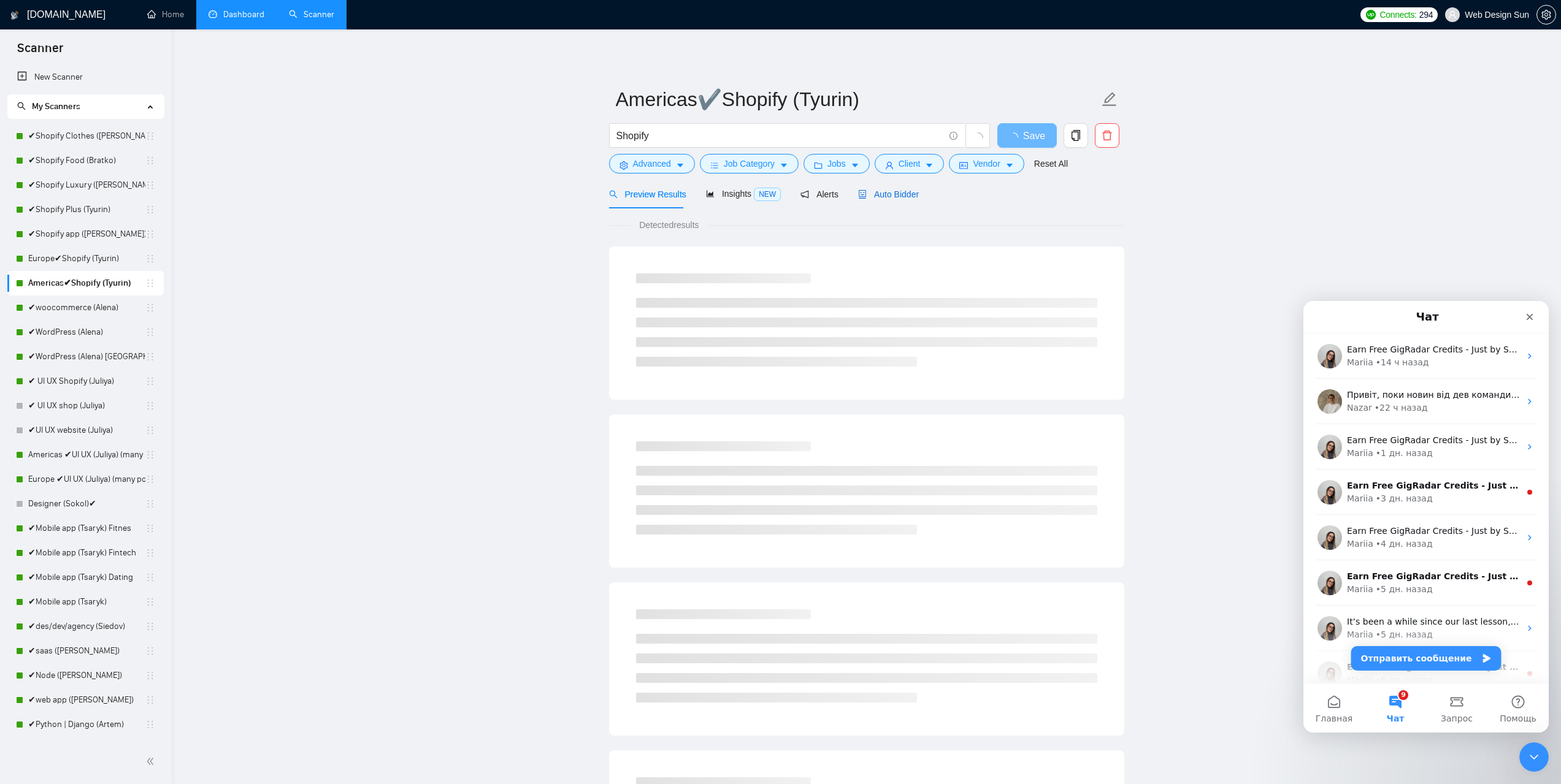
click at [892, 190] on span "Auto Bidder" at bounding box center [888, 195] width 61 height 10
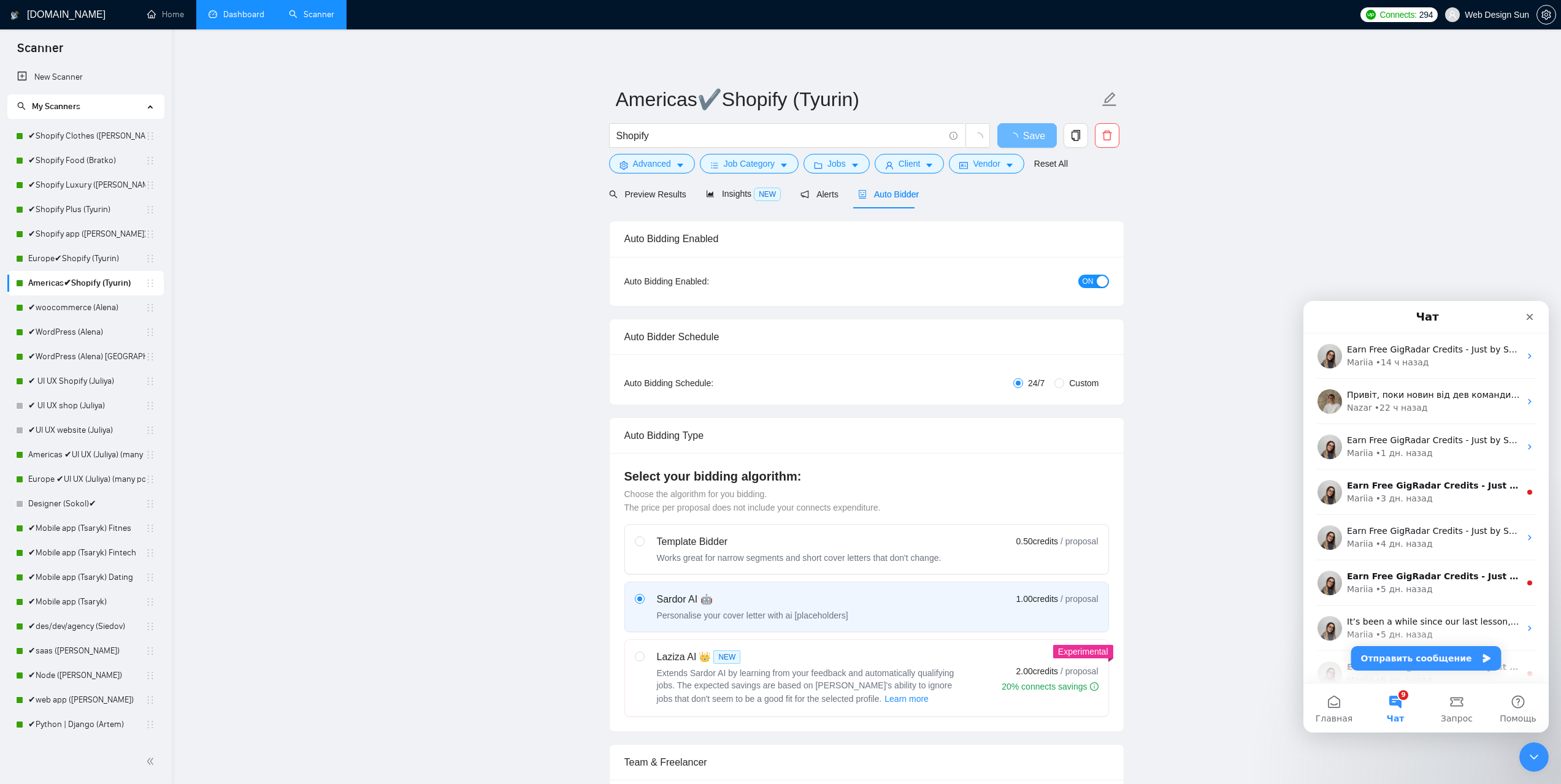
radio input "false"
radio input "true"
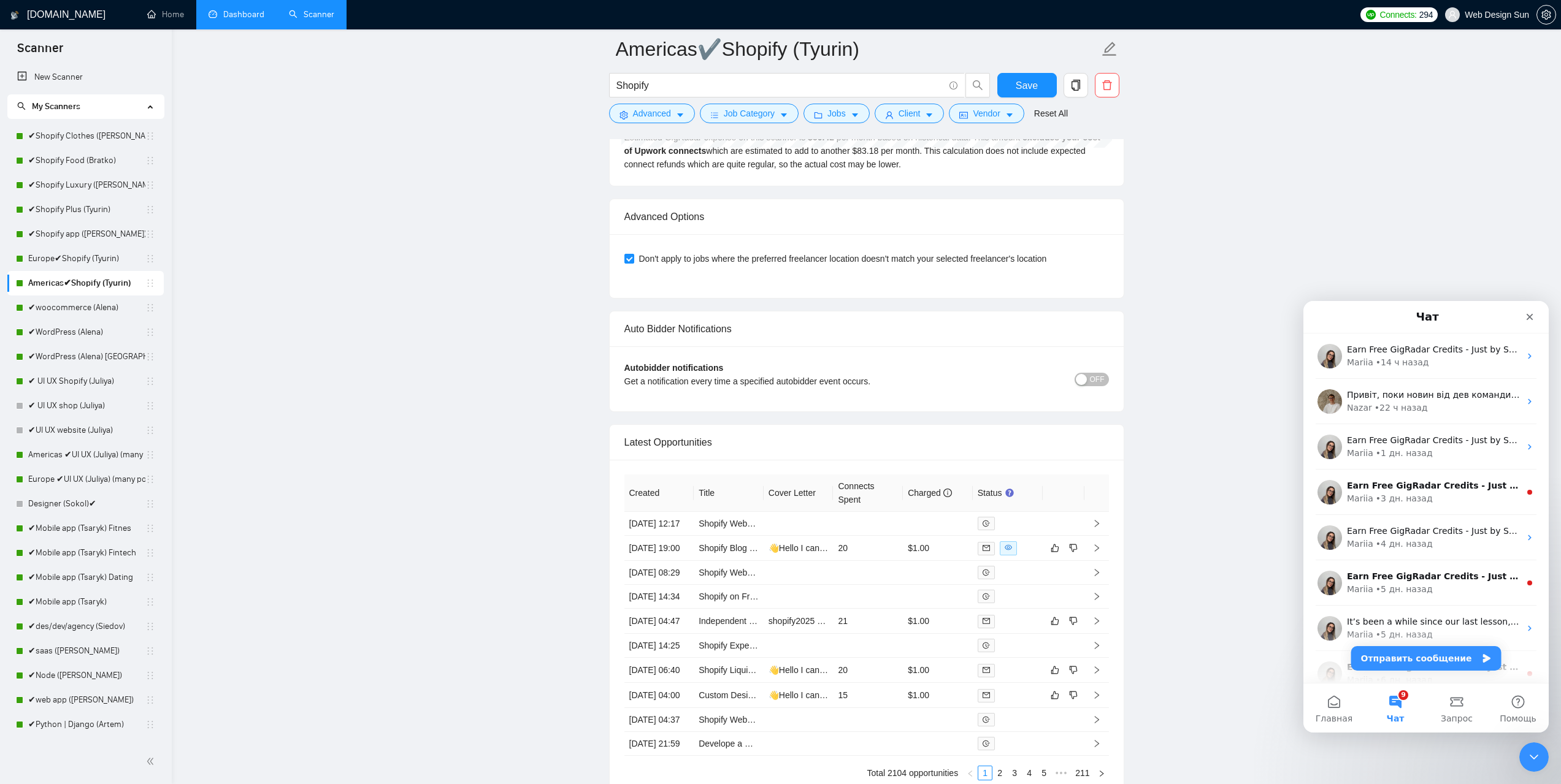
scroll to position [3127, 0]
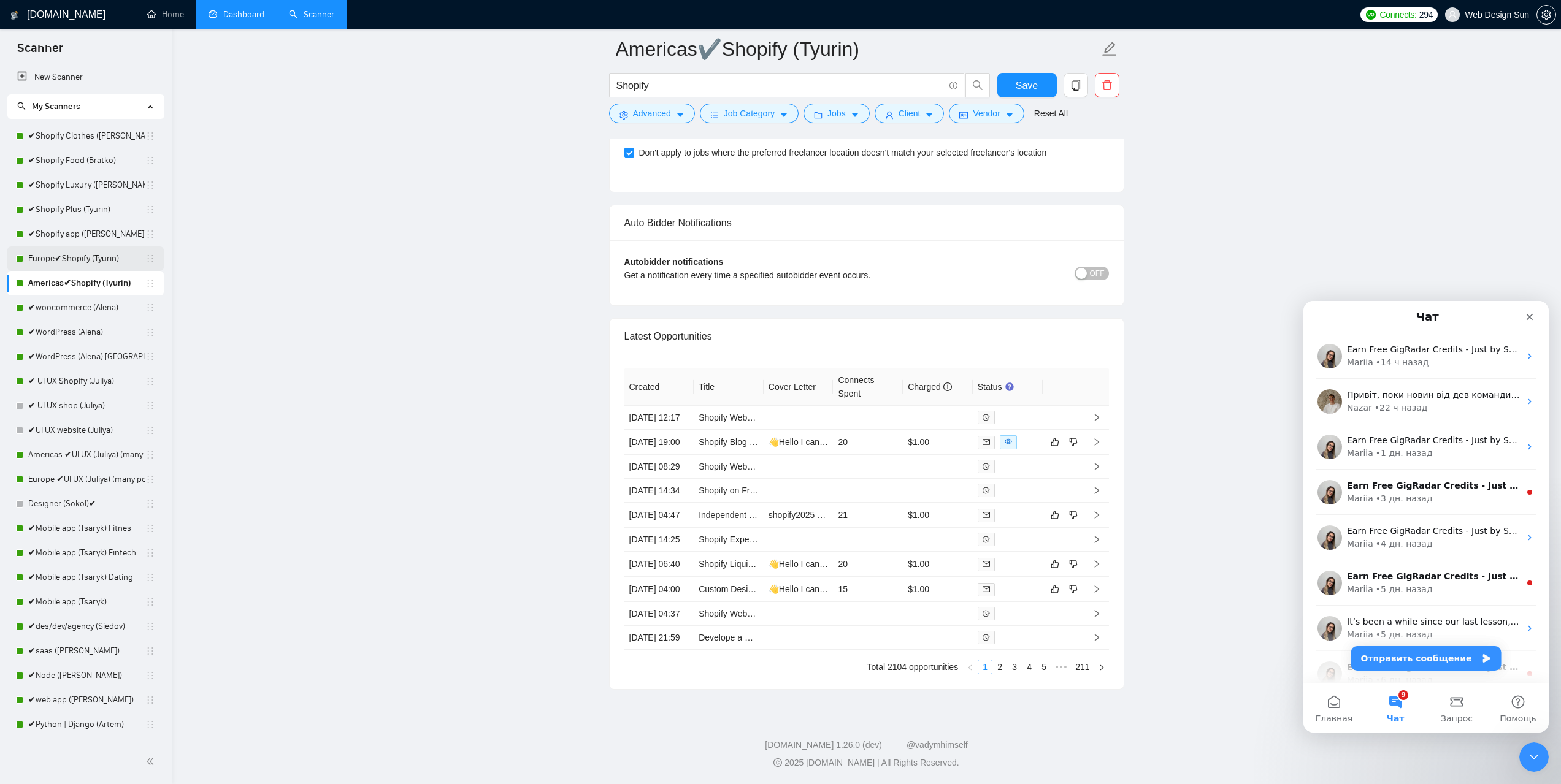
click at [83, 259] on link "Europe✔Shopify (Tyurin)" at bounding box center [87, 259] width 117 height 25
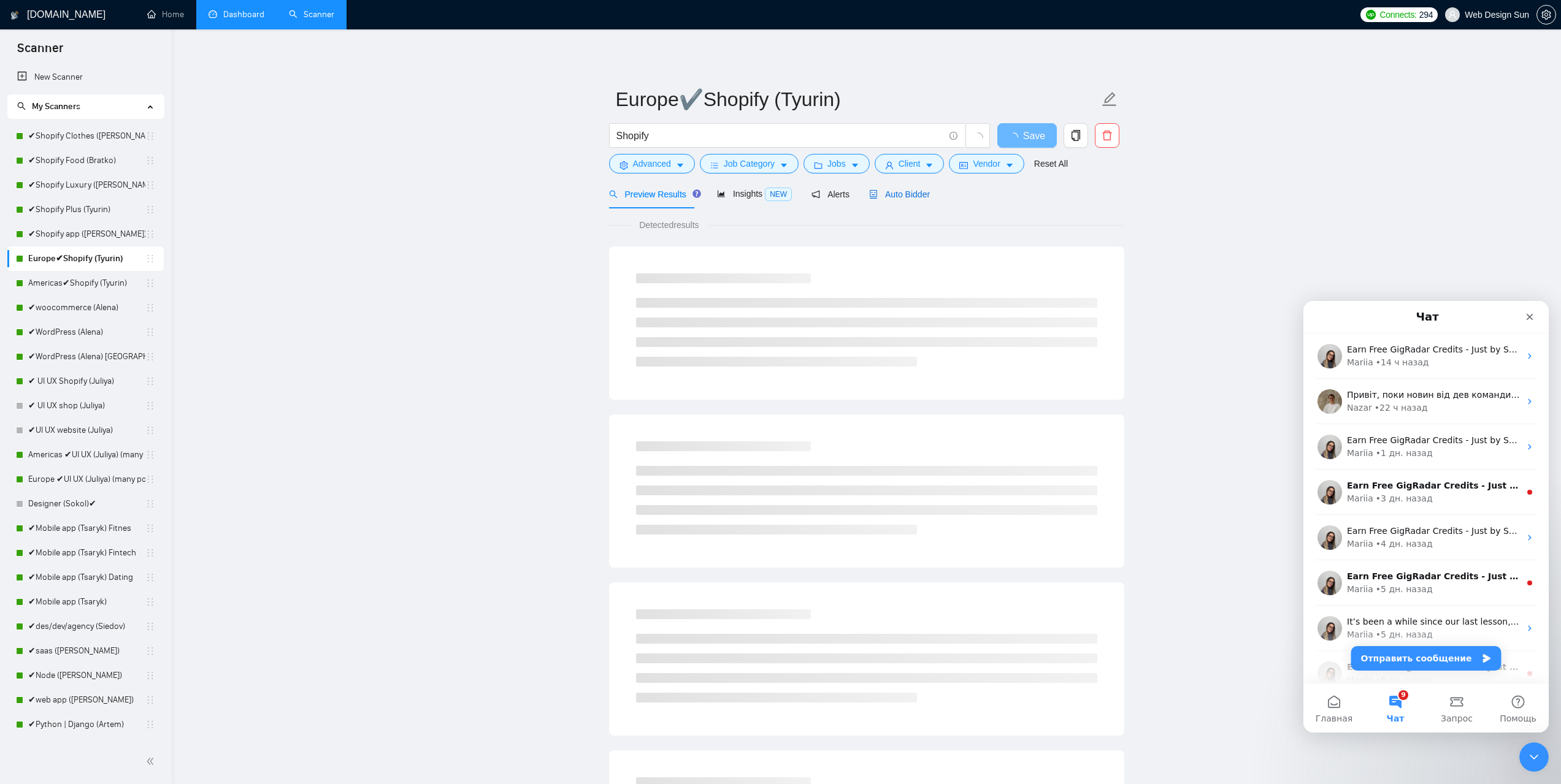
click at [907, 195] on span "Auto Bidder" at bounding box center [899, 195] width 61 height 10
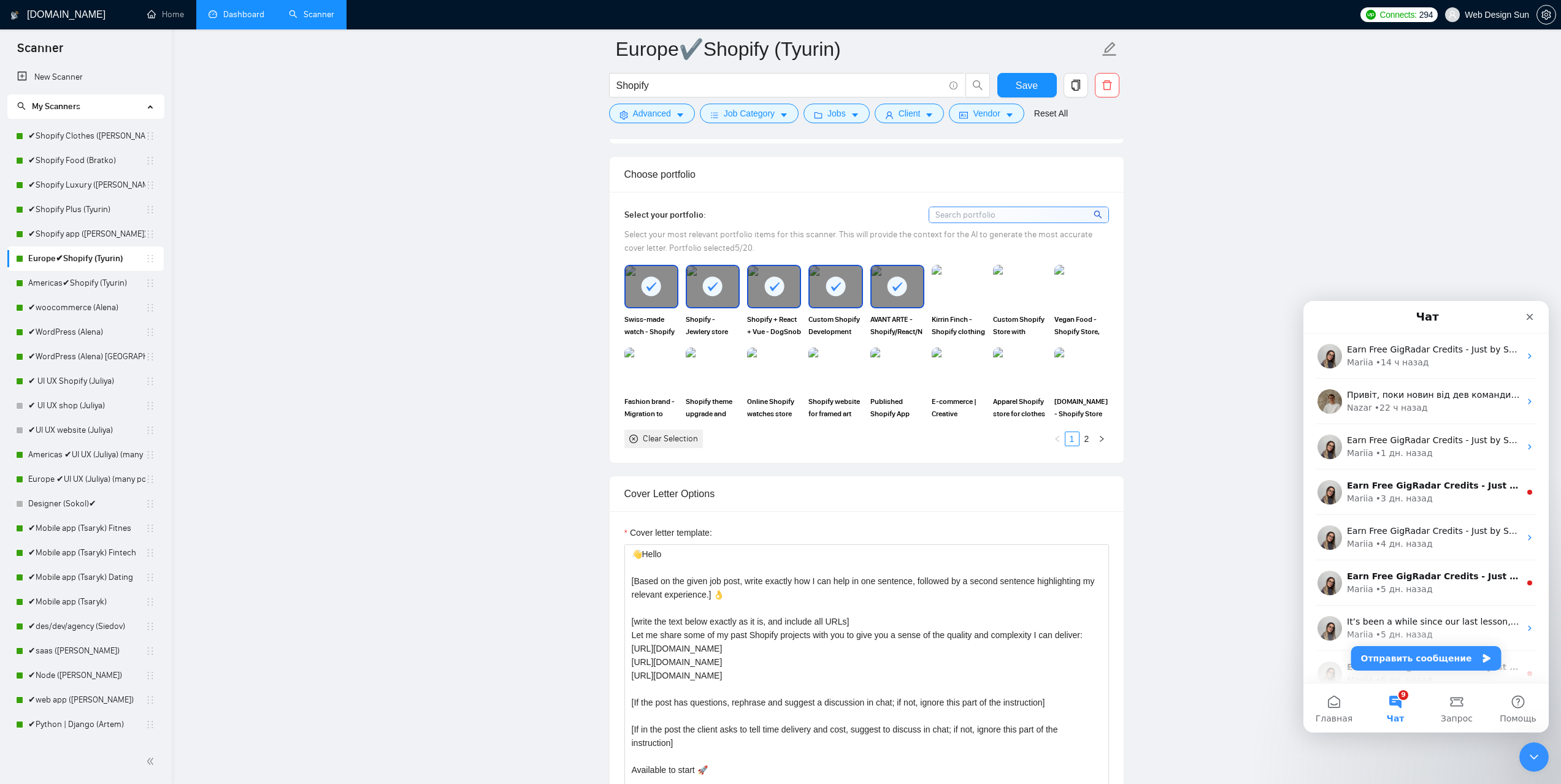
scroll to position [1155, 0]
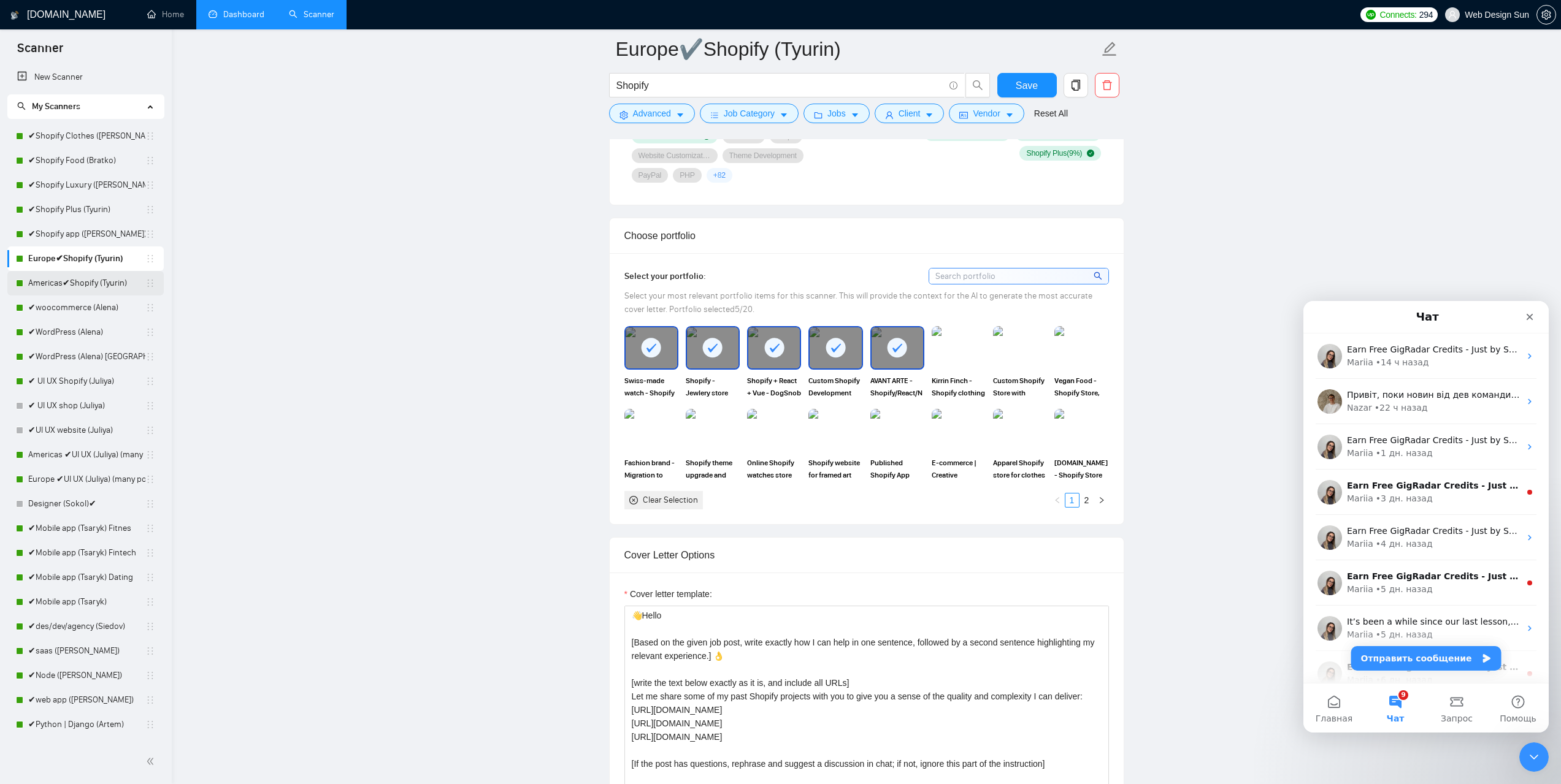
click at [73, 286] on link "Americas✔Shopify (Tyurin)" at bounding box center [87, 283] width 117 height 25
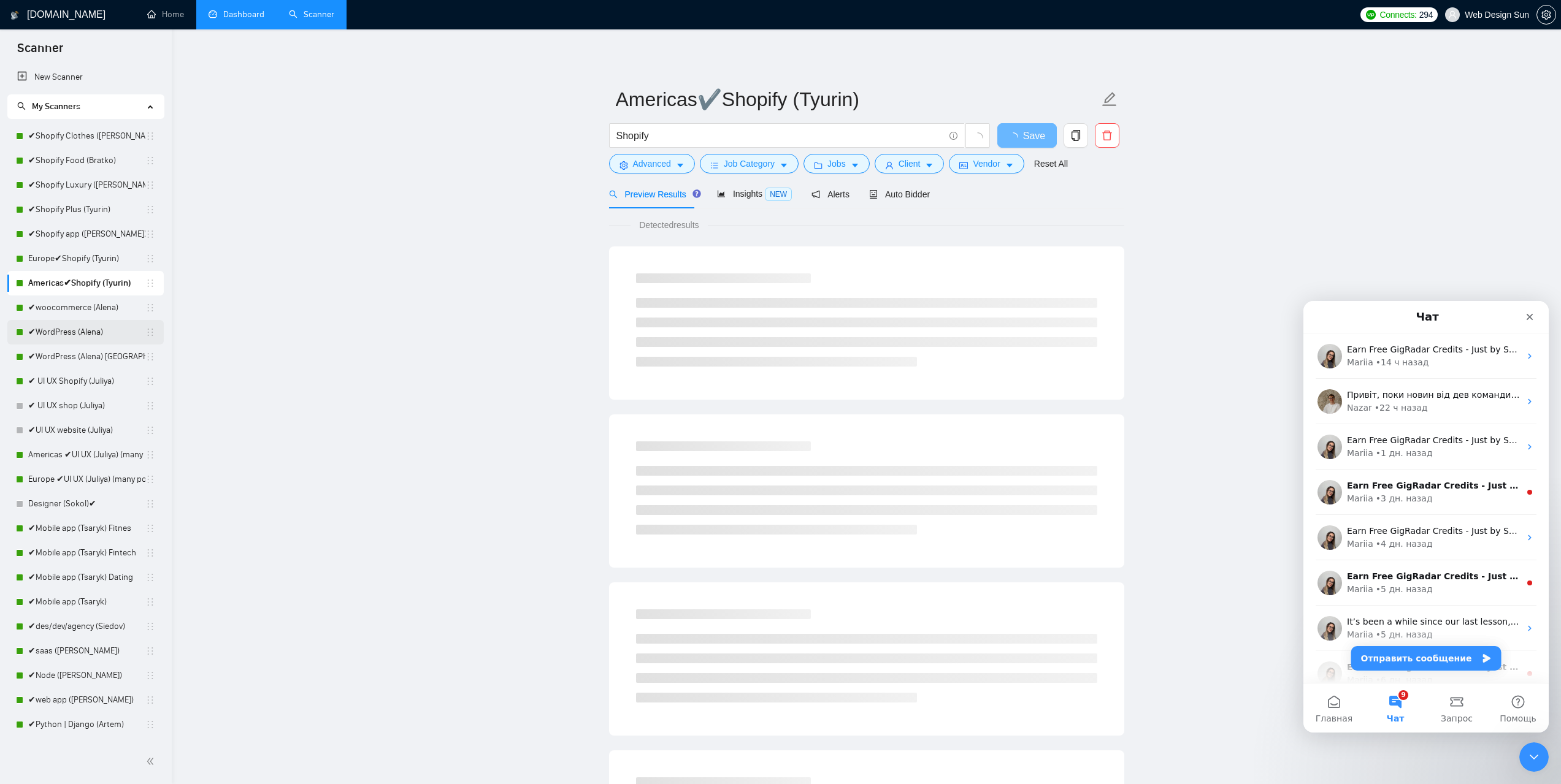
click at [58, 336] on link "✔WordPress (Alena)" at bounding box center [87, 332] width 117 height 25
click at [893, 192] on span "Auto Bidder" at bounding box center [899, 195] width 61 height 10
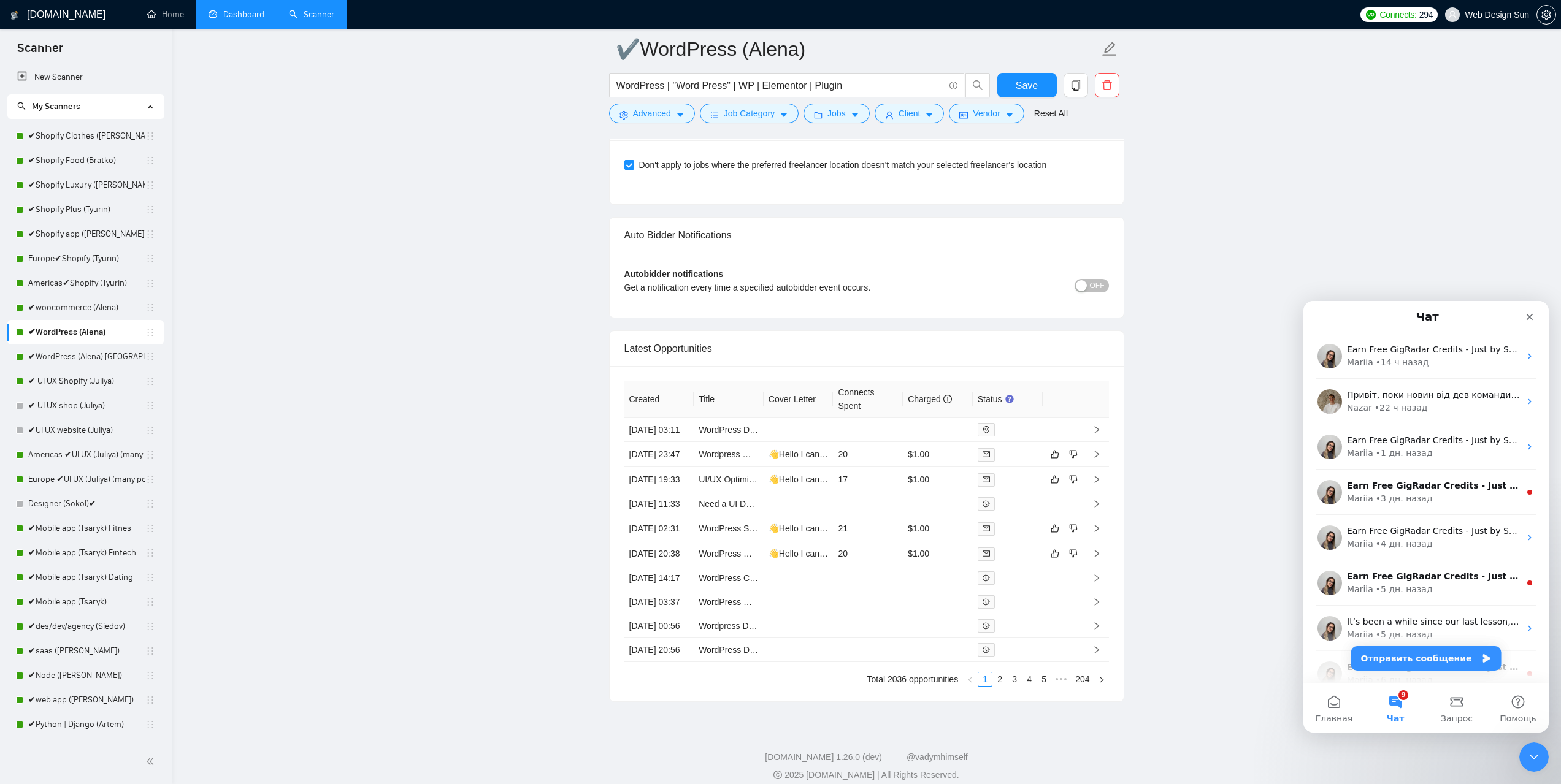
scroll to position [2943, 0]
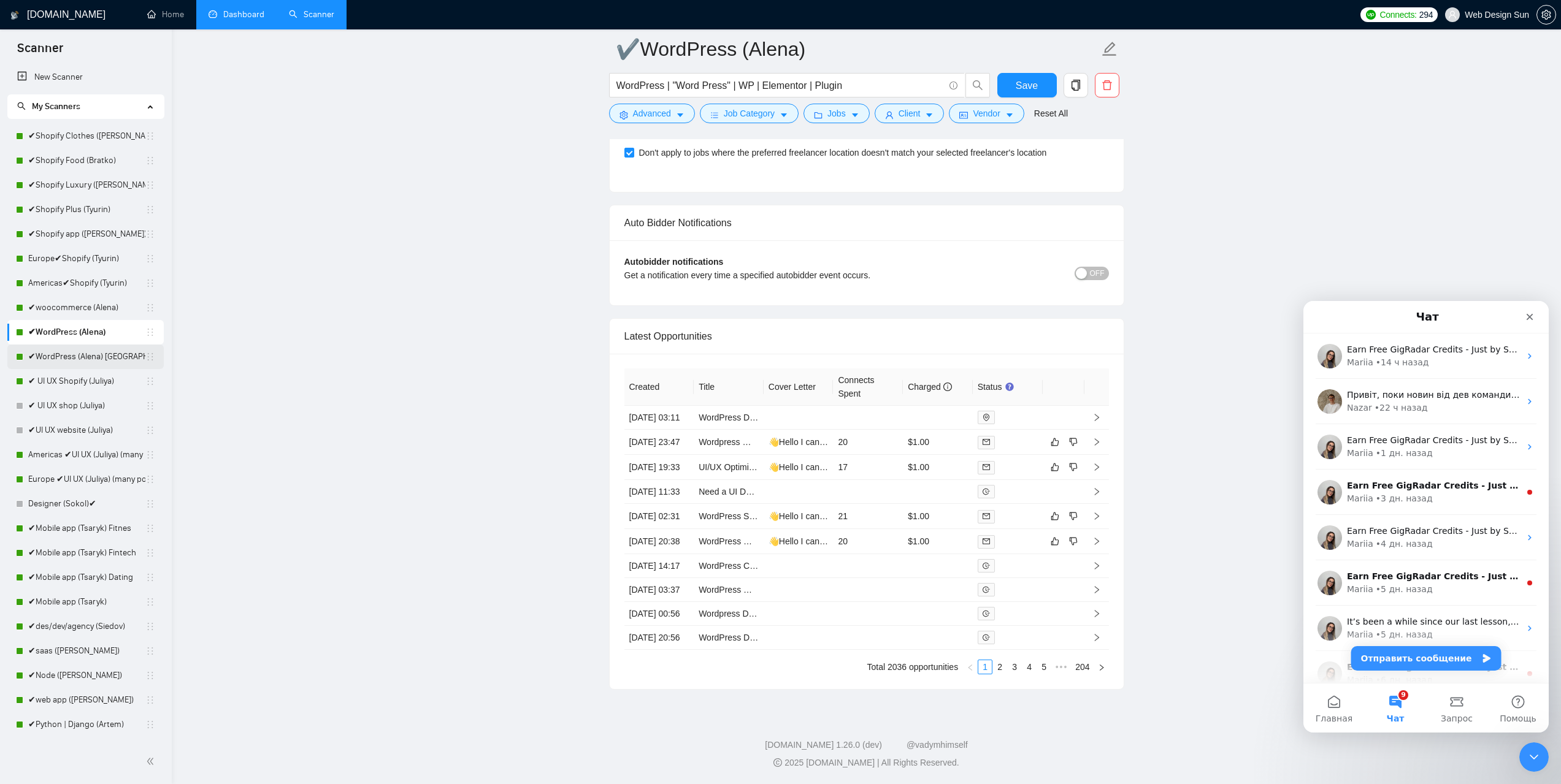
click at [70, 351] on link "✔WordPress (Alena) Europe" at bounding box center [87, 357] width 117 height 25
